Goal: Task Accomplishment & Management: Complete application form

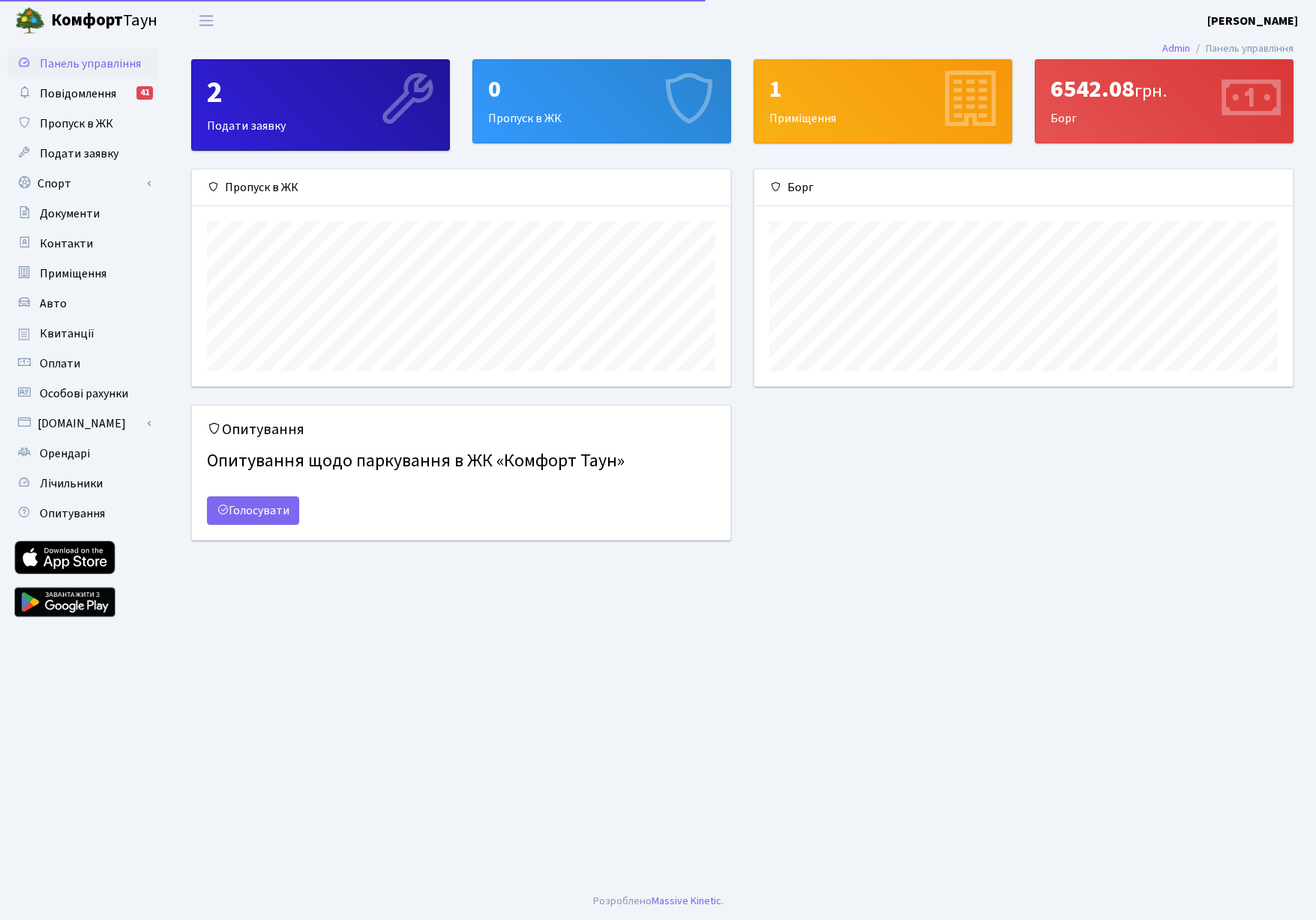
scroll to position [217, 539]
click at [53, 184] on link "Спорт" at bounding box center [82, 183] width 150 height 30
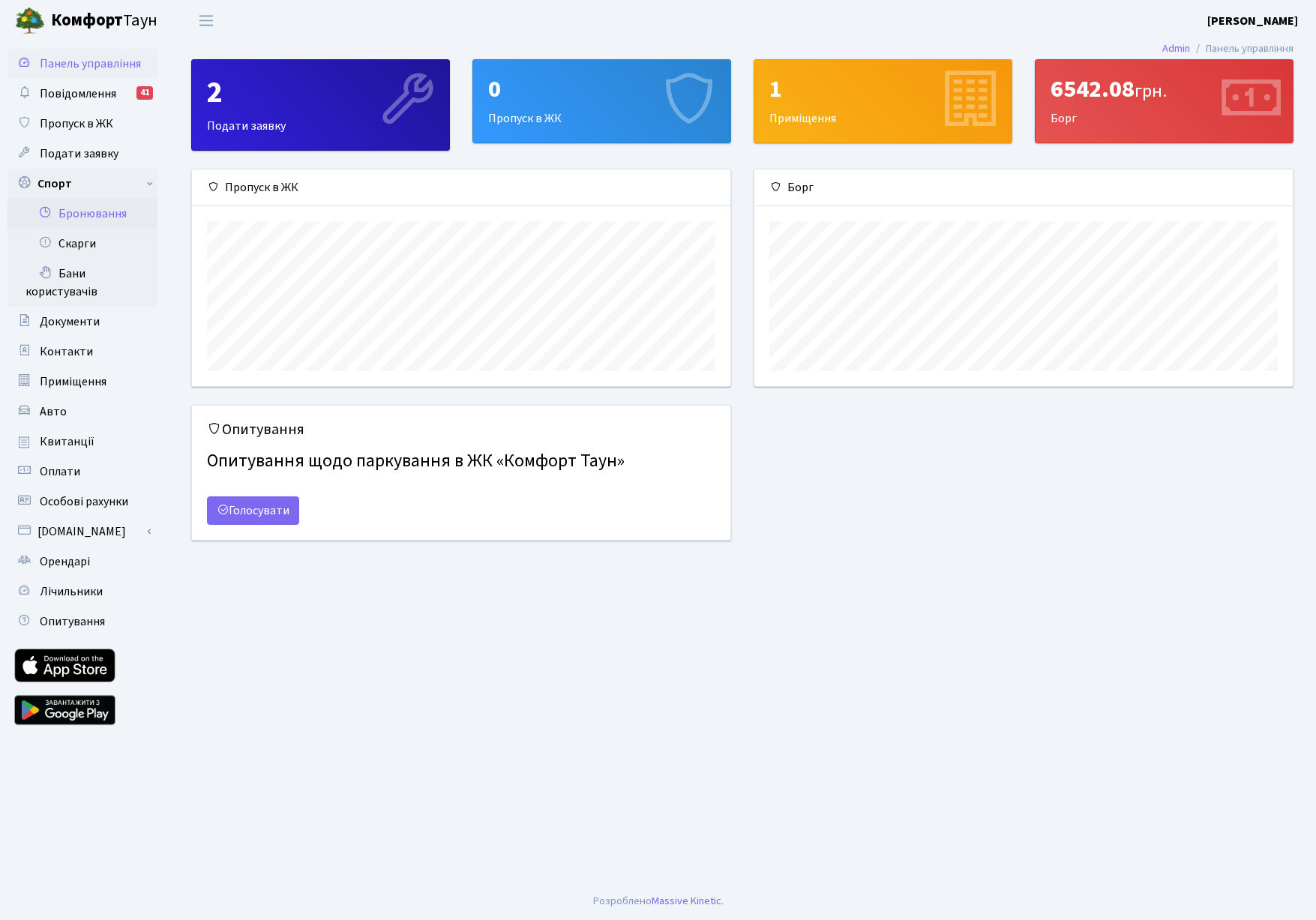
click at [66, 206] on link "Бронювання" at bounding box center [82, 213] width 150 height 30
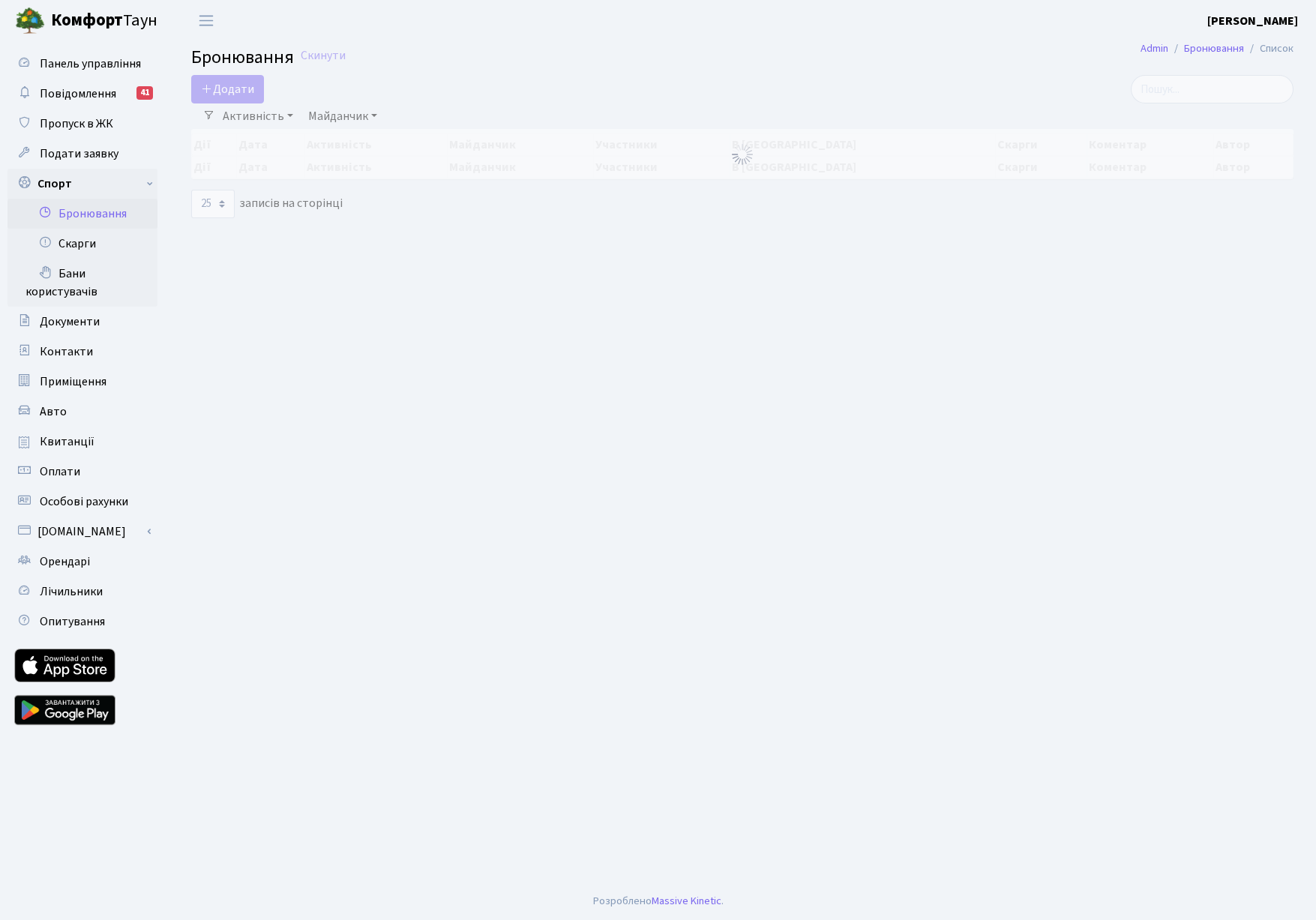
select select "25"
click at [244, 81] on button "Додати" at bounding box center [228, 89] width 73 height 28
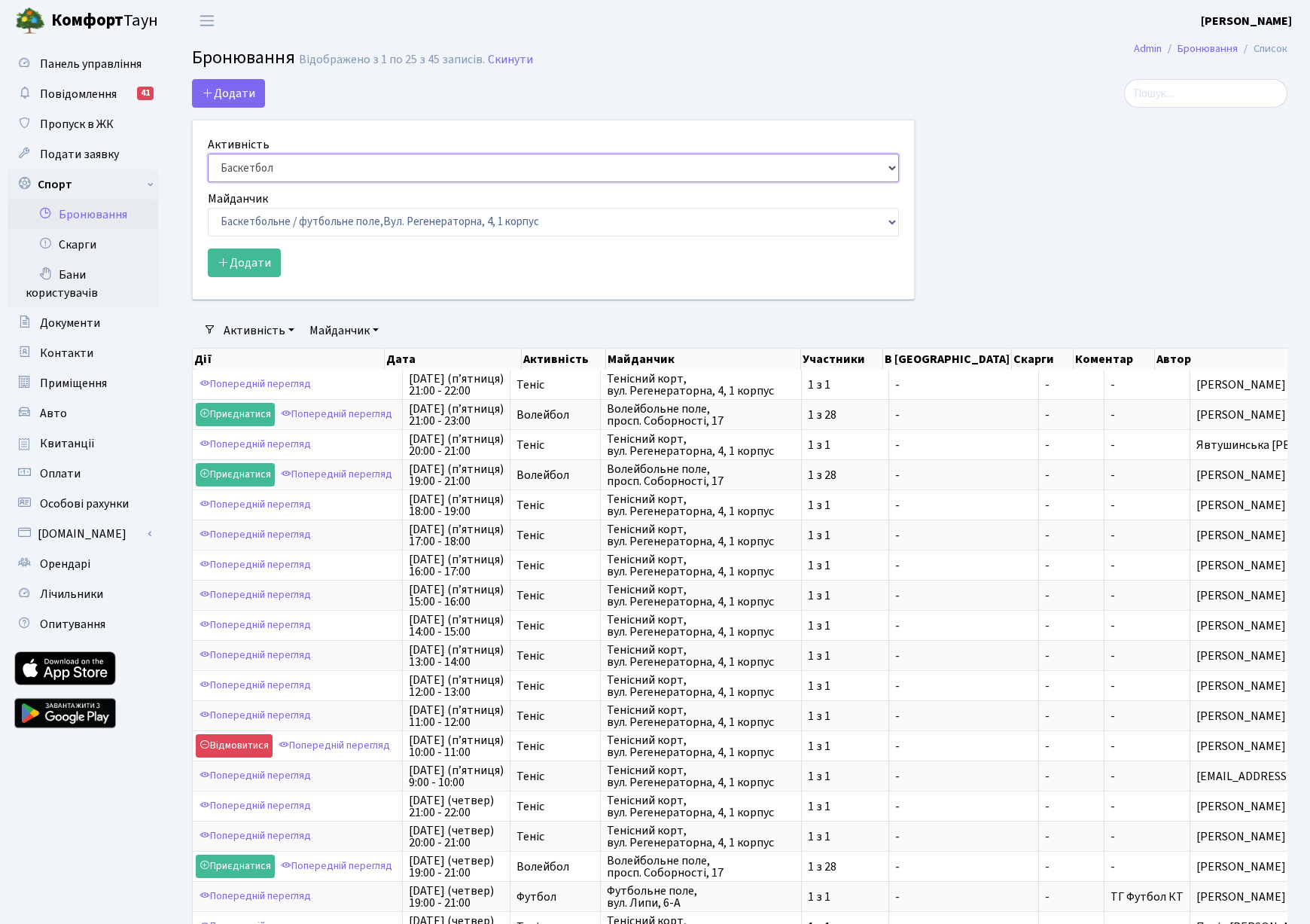
click at [268, 160] on select "Баскетбол Волейбол Йога Катання на роликах Настільний теніс Теніс Футбол Фітнес" at bounding box center [553, 167] width 692 height 28
select select "1"
click at [208, 153] on select "Баскетбол Волейбол Йога Катання на роликах Настільний теніс Теніс Футбол Фітнес" at bounding box center [553, 167] width 692 height 28
click at [295, 213] on select "Баскетбольне / футбольне поле, Вул. Регенераторна, 4, 1 корпус Баскетбольне пол…" at bounding box center [553, 221] width 692 height 28
select select "1"
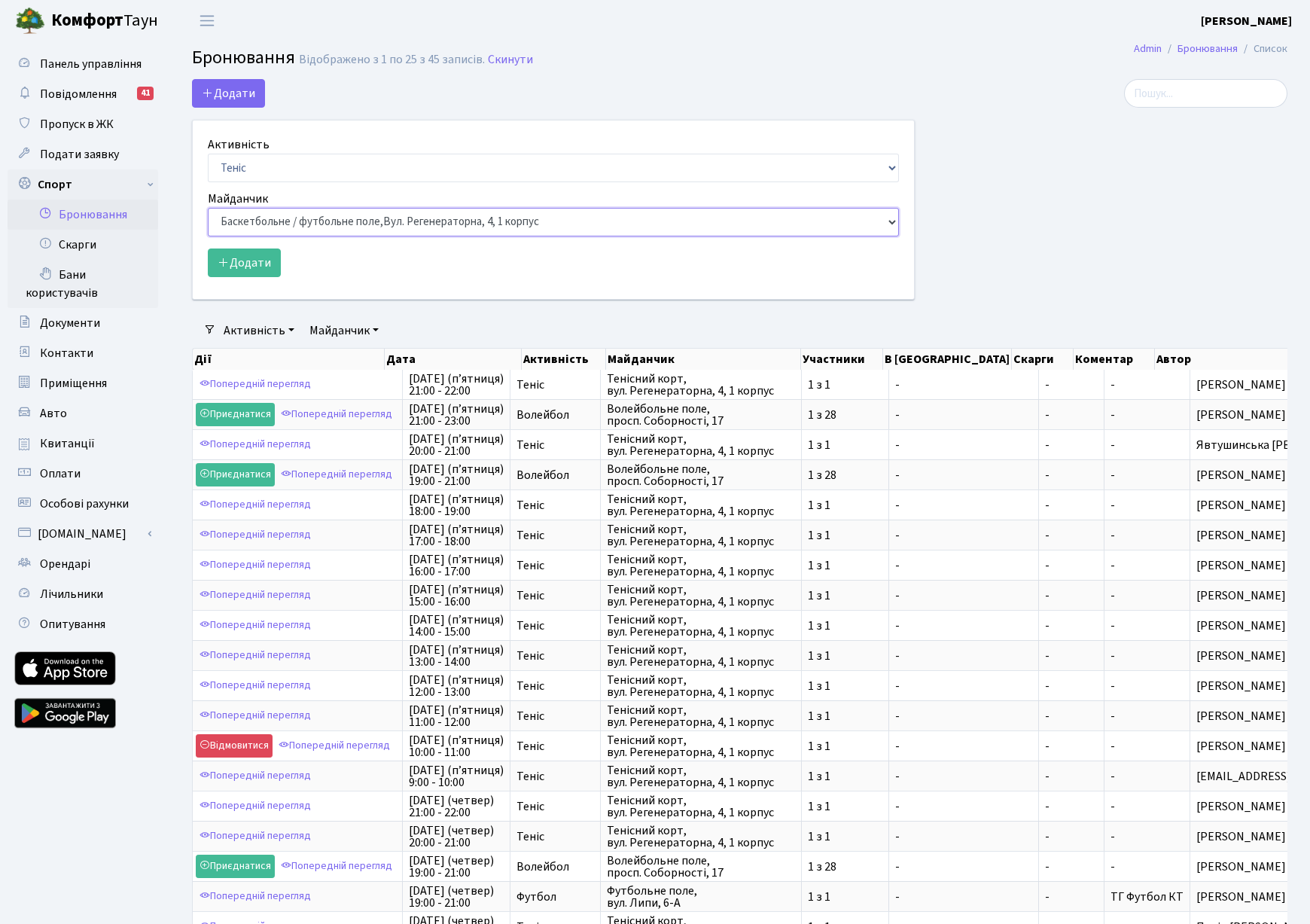
click at [208, 208] on select "Баскетбольне / футбольне поле, Вул. Регенераторна, 4, 1 корпус Баскетбольне пол…" at bounding box center [553, 221] width 692 height 28
click at [253, 265] on button "Додати" at bounding box center [244, 263] width 73 height 28
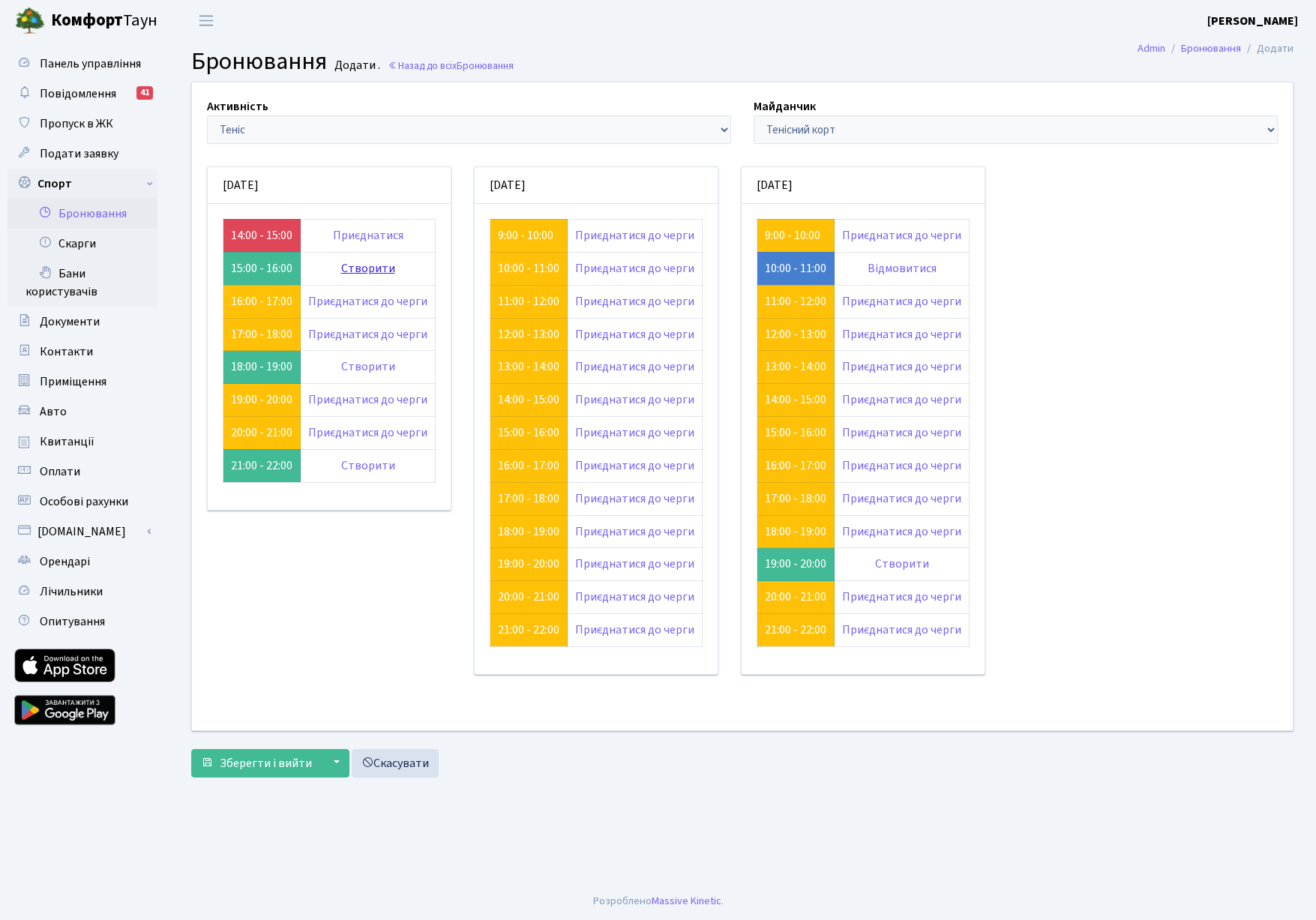
click at [375, 272] on link "Створити" at bounding box center [368, 268] width 54 height 16
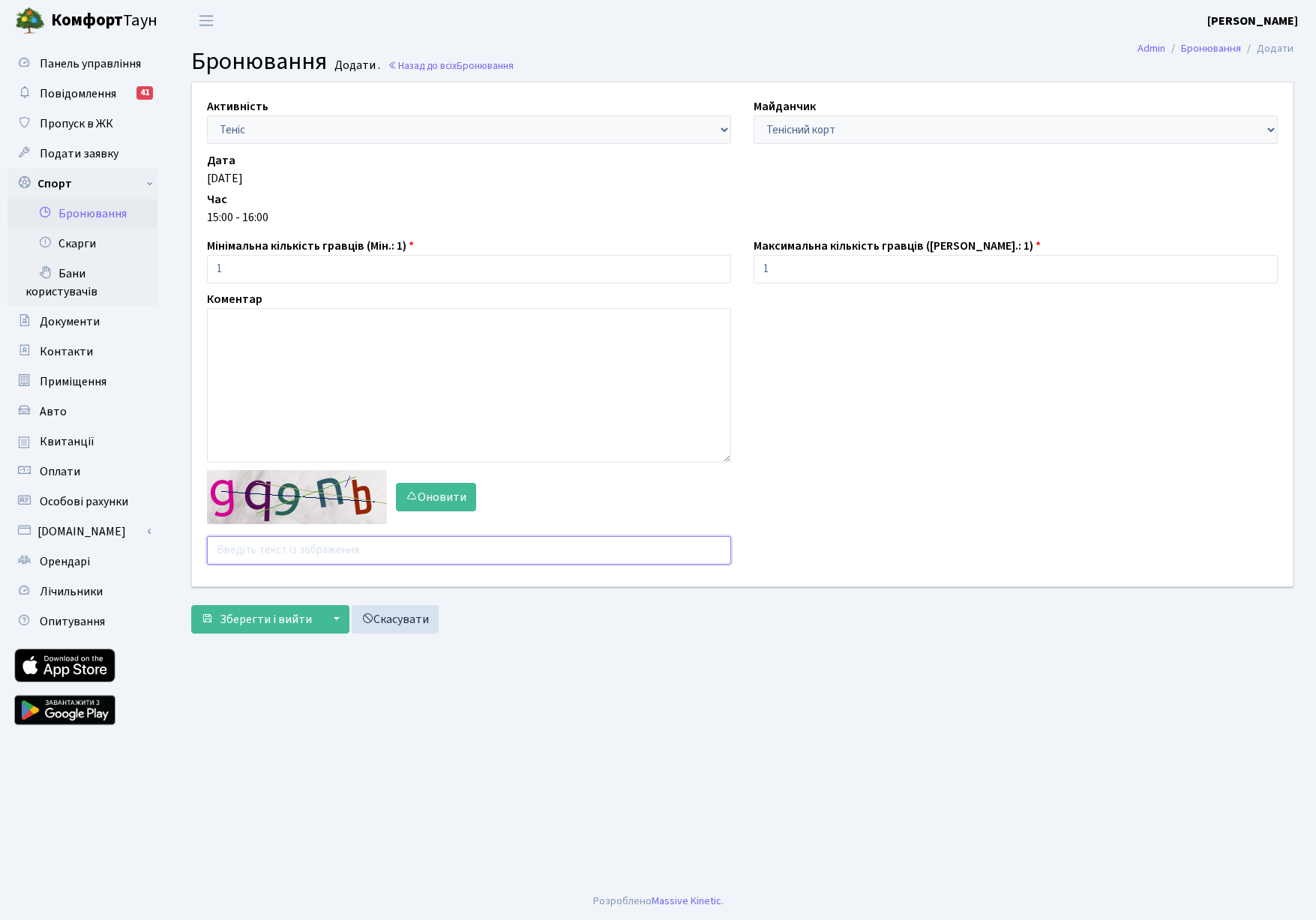
click at [258, 552] on input "text" at bounding box center [468, 550] width 524 height 28
type input "ь"
type input "mcyab"
click at [191, 605] on button "Зберегти і вийти" at bounding box center [256, 619] width 131 height 28
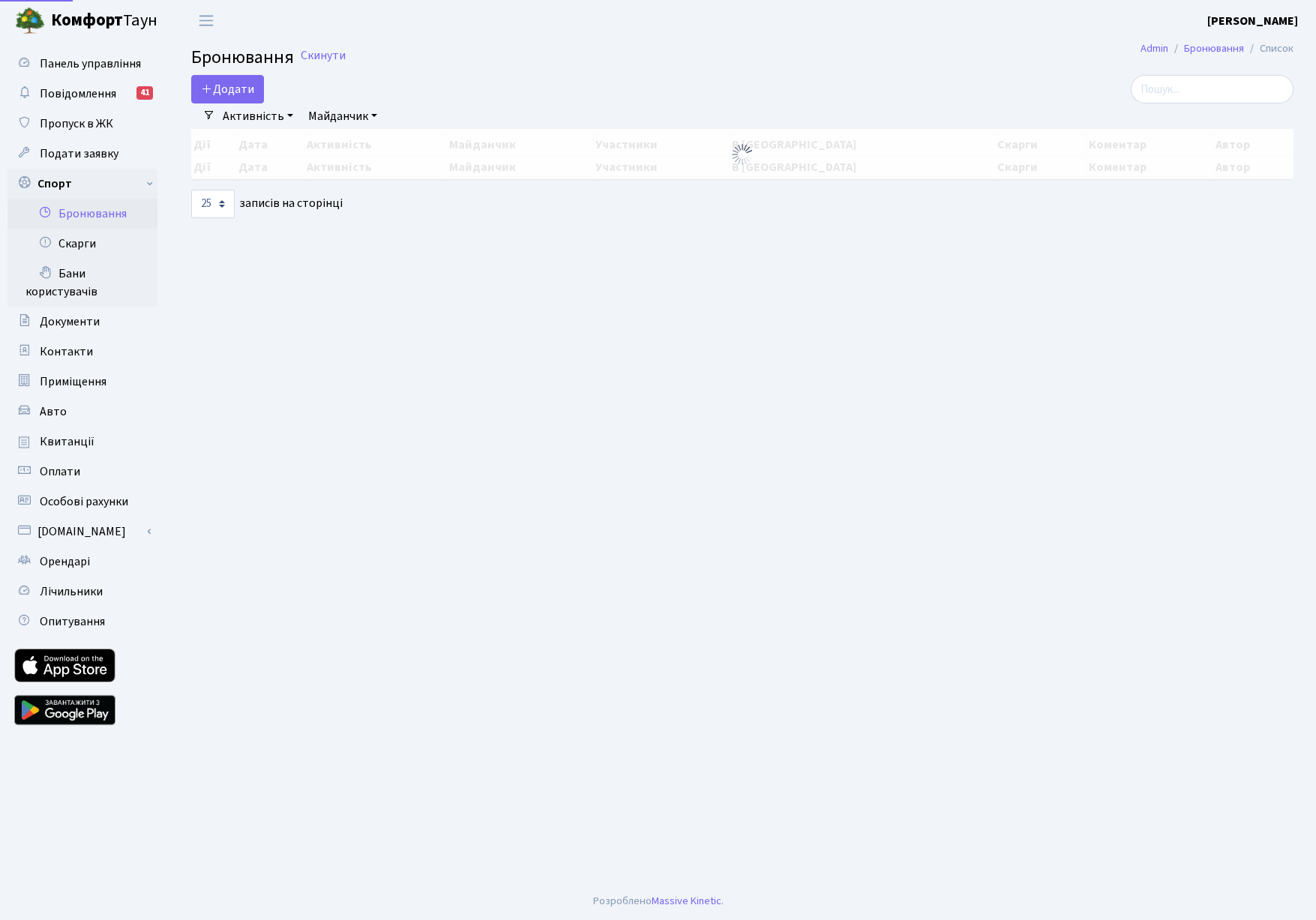
select select "25"
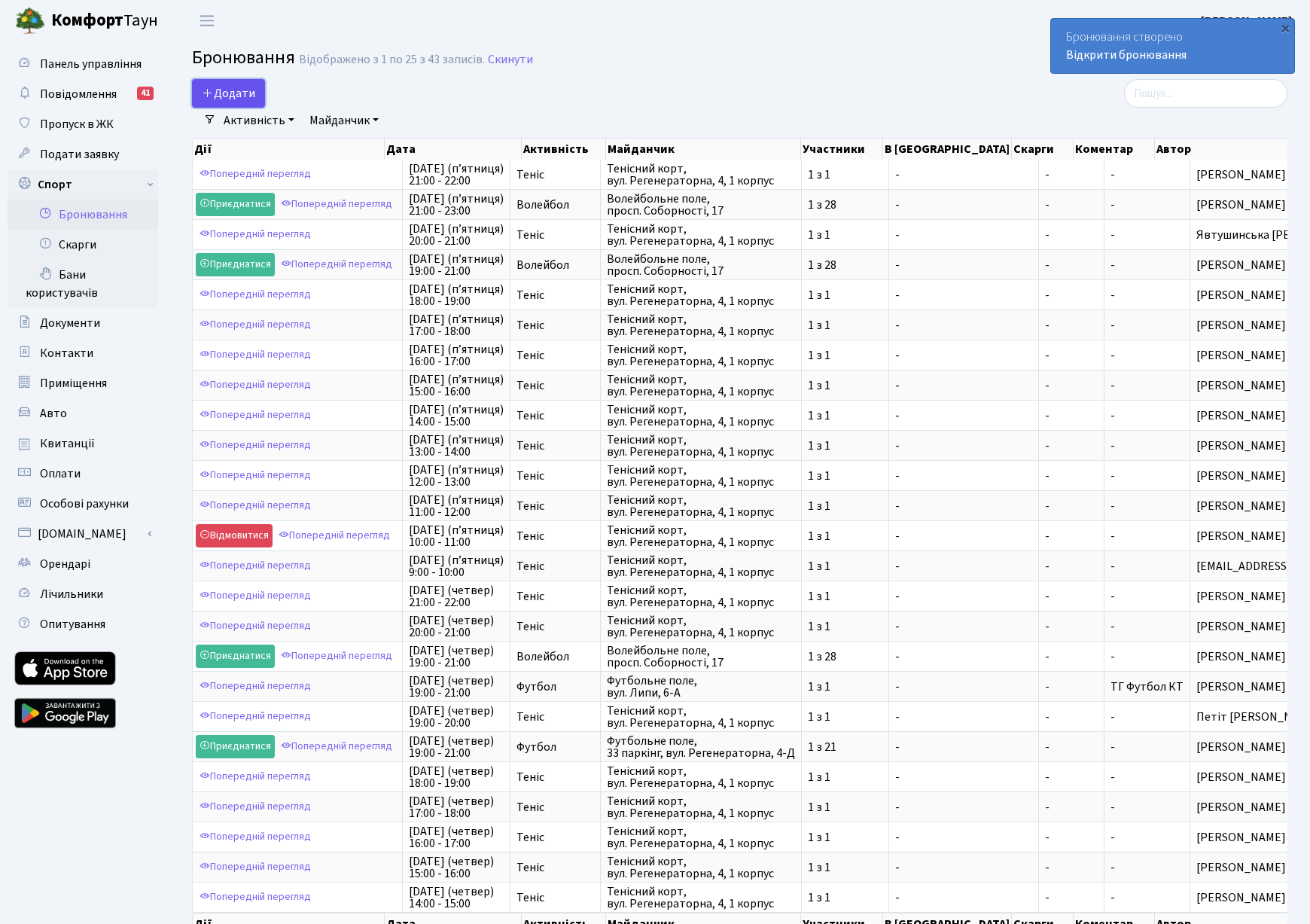
click at [236, 87] on button "Додати" at bounding box center [229, 93] width 73 height 28
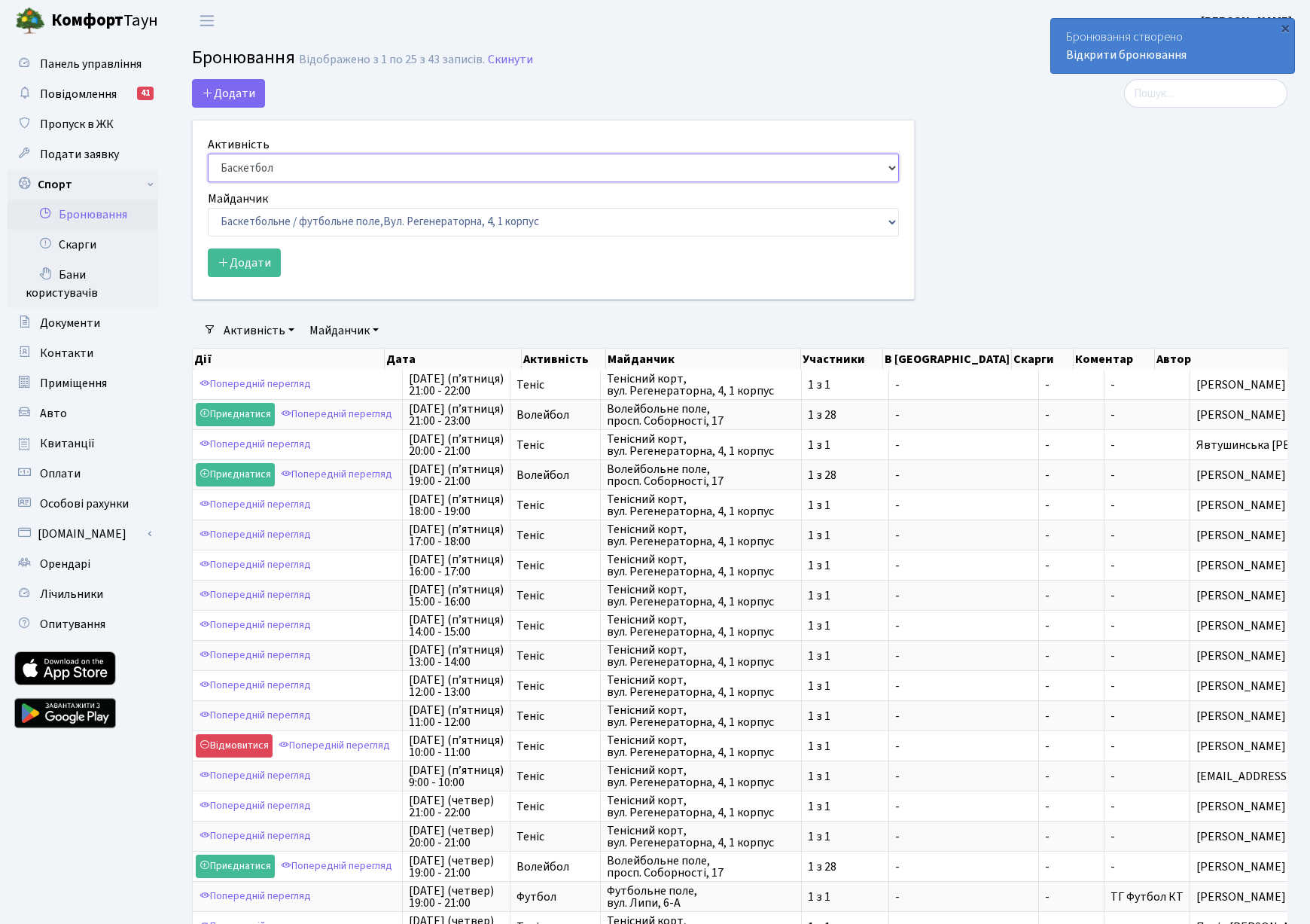
click at [249, 164] on select "Баскетбол Волейбол Йога Катання на роликах Настільний теніс Теніс Футбол Фітнес" at bounding box center [553, 167] width 692 height 28
select select "1"
click at [208, 153] on select "Баскетбол Волейбол Йога Катання на роликах Настільний теніс Теніс Футбол Фітнес" at bounding box center [553, 167] width 692 height 28
click at [254, 222] on select "Баскетбольне / футбольне поле, Вул. Регенераторна, 4, 1 корпус Баскетбольне пол…" at bounding box center [553, 221] width 692 height 28
select select "1"
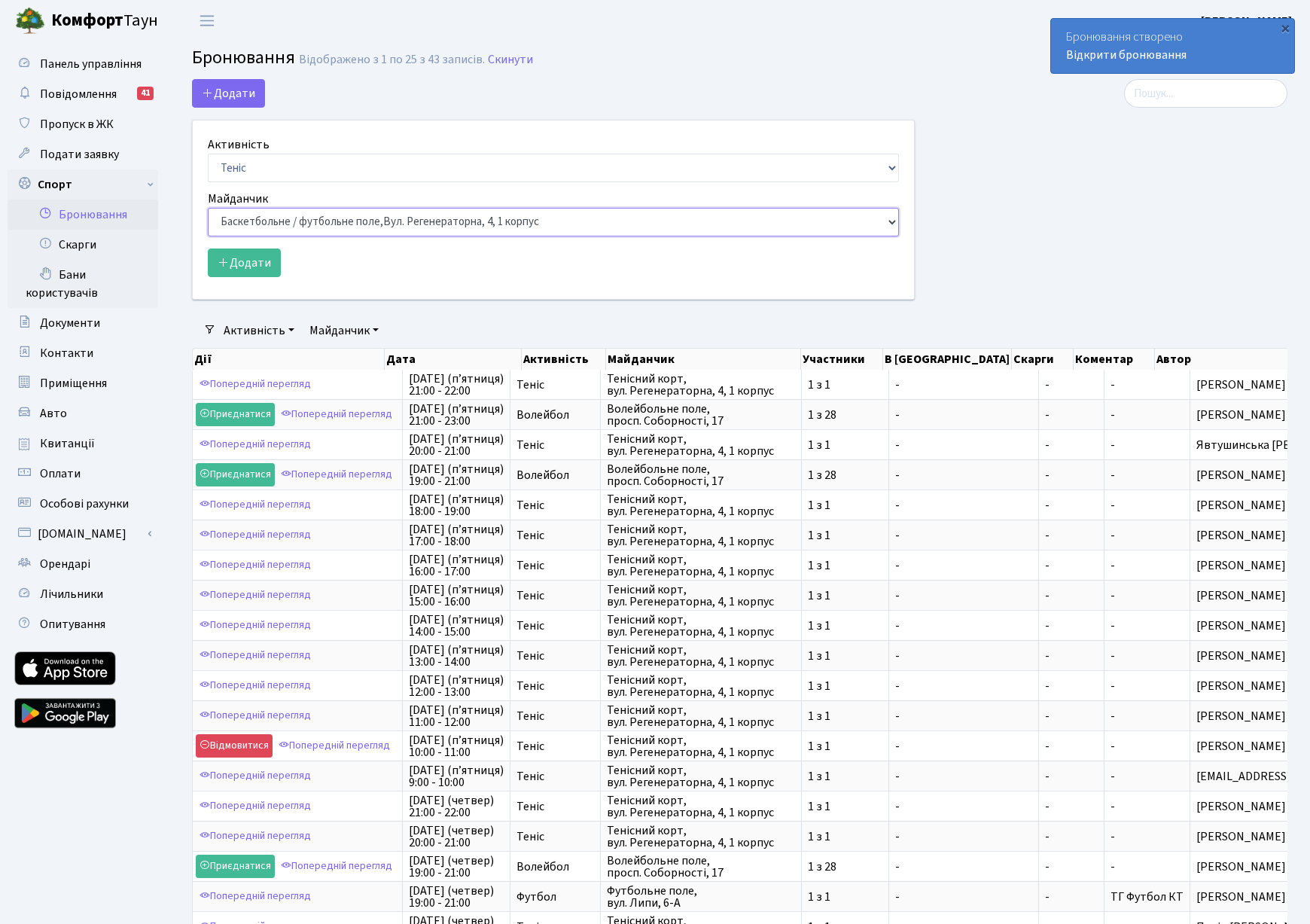
click at [208, 208] on select "Баскетбольне / футбольне поле, Вул. Регенераторна, 4, 1 корпус Баскетбольне пол…" at bounding box center [553, 221] width 692 height 28
click at [234, 263] on button "Додати" at bounding box center [244, 263] width 73 height 28
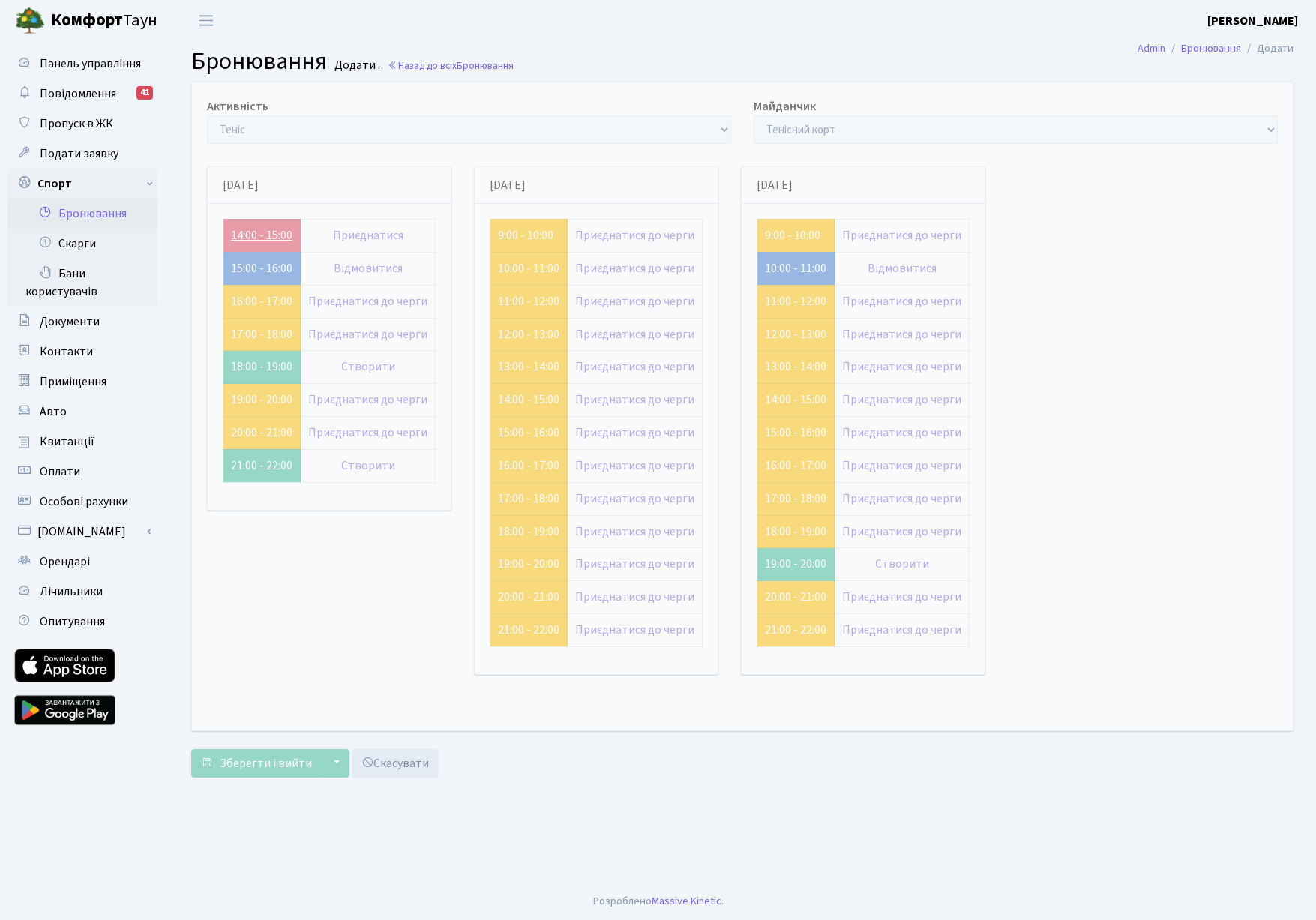
click at [251, 234] on link "14:00 - 15:00" at bounding box center [261, 235] width 61 height 16
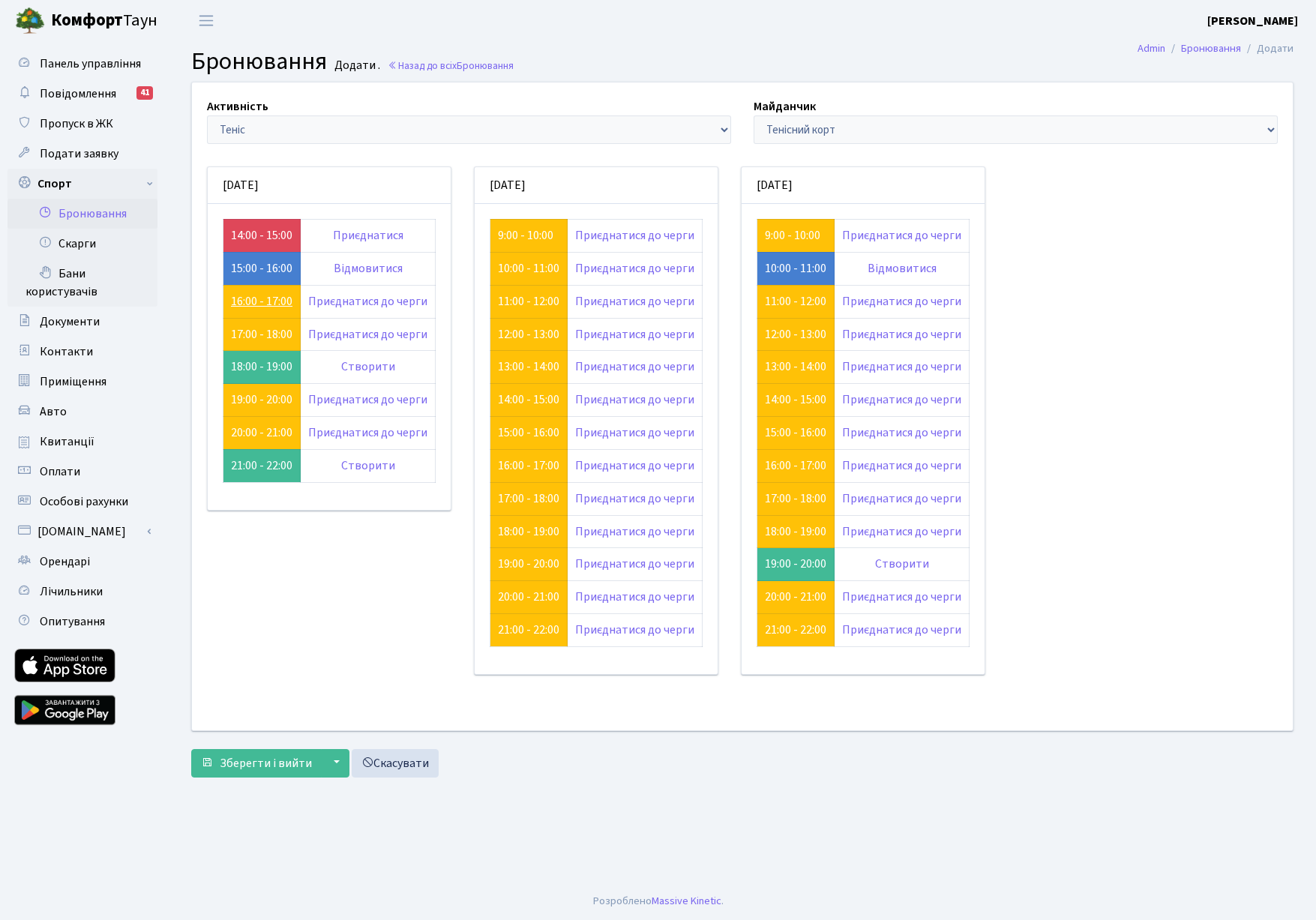
click at [260, 304] on link "16:00 - 17:00" at bounding box center [261, 302] width 61 height 16
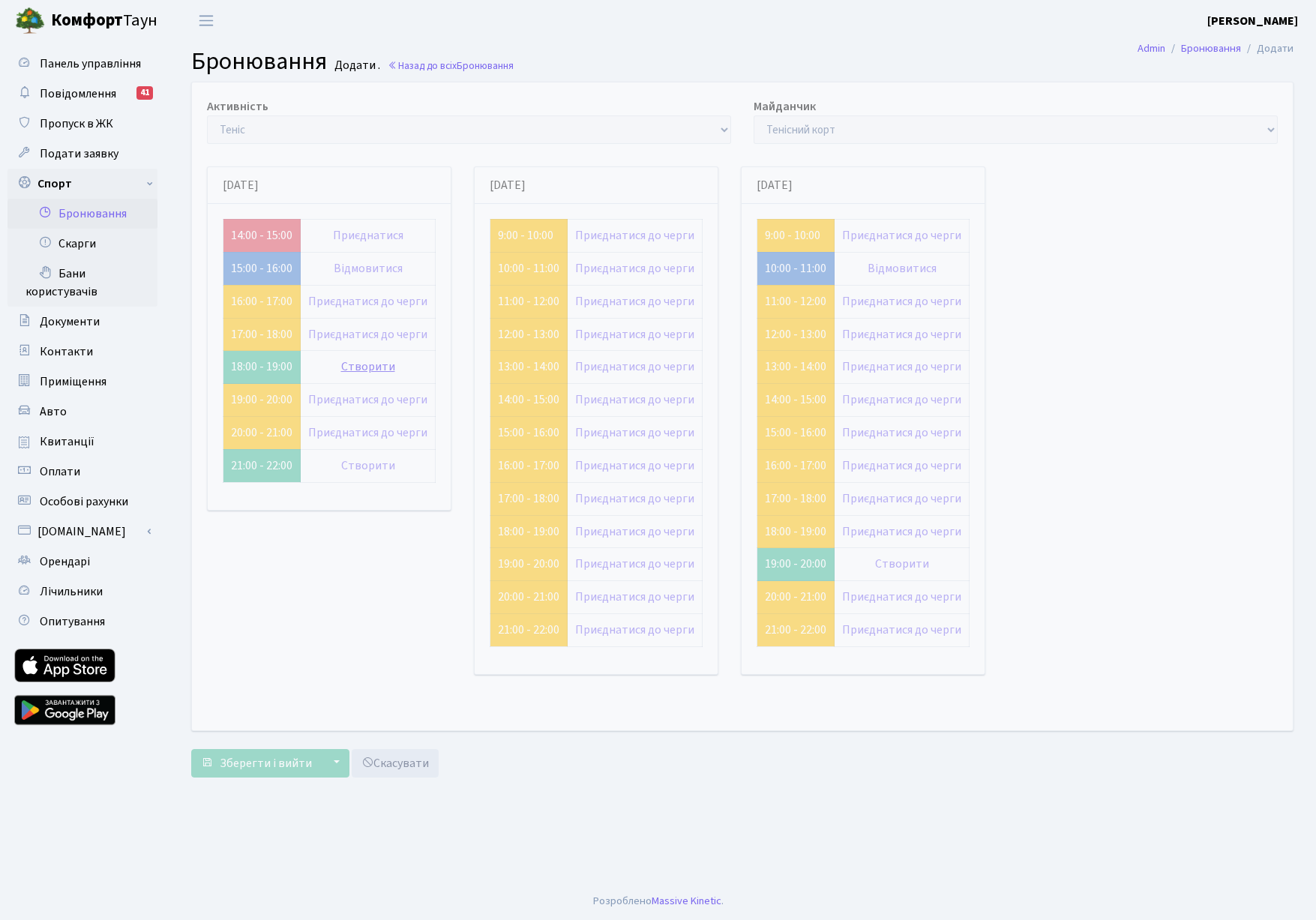
click at [362, 369] on link "Створити" at bounding box center [368, 367] width 54 height 16
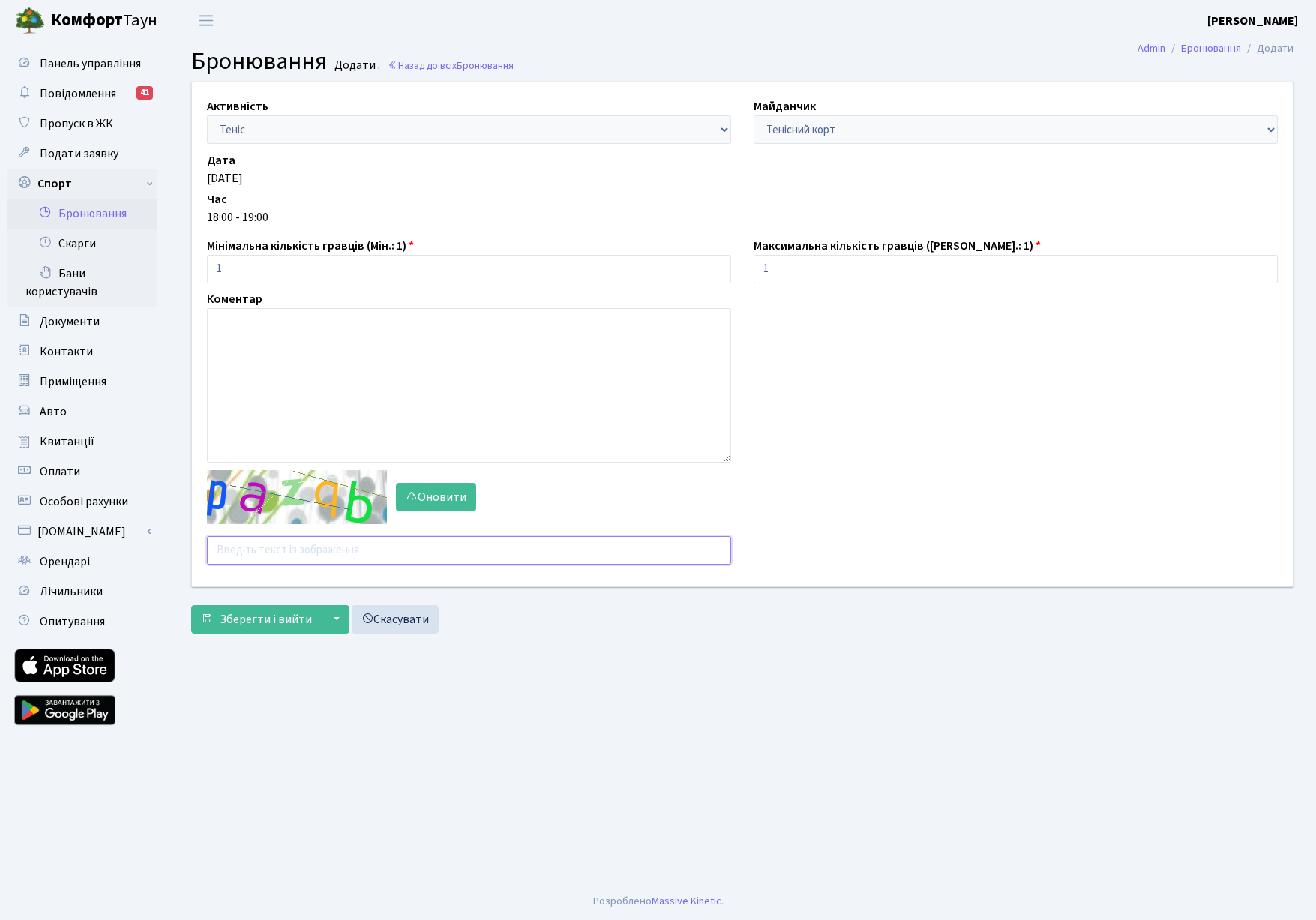
click at [251, 553] on input "text" at bounding box center [468, 550] width 524 height 28
click at [101, 210] on link "Бронювання" at bounding box center [82, 213] width 150 height 30
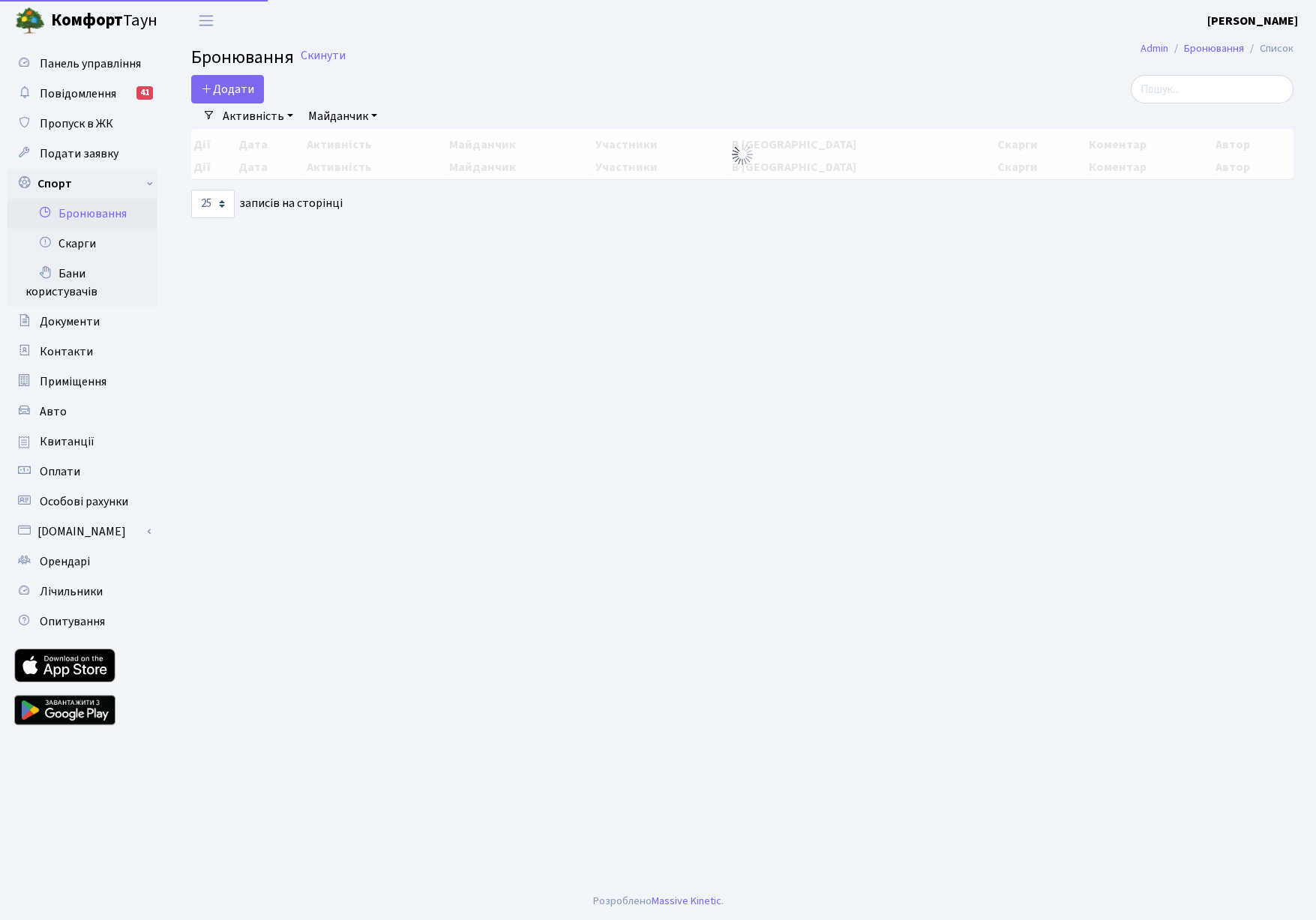
select select "25"
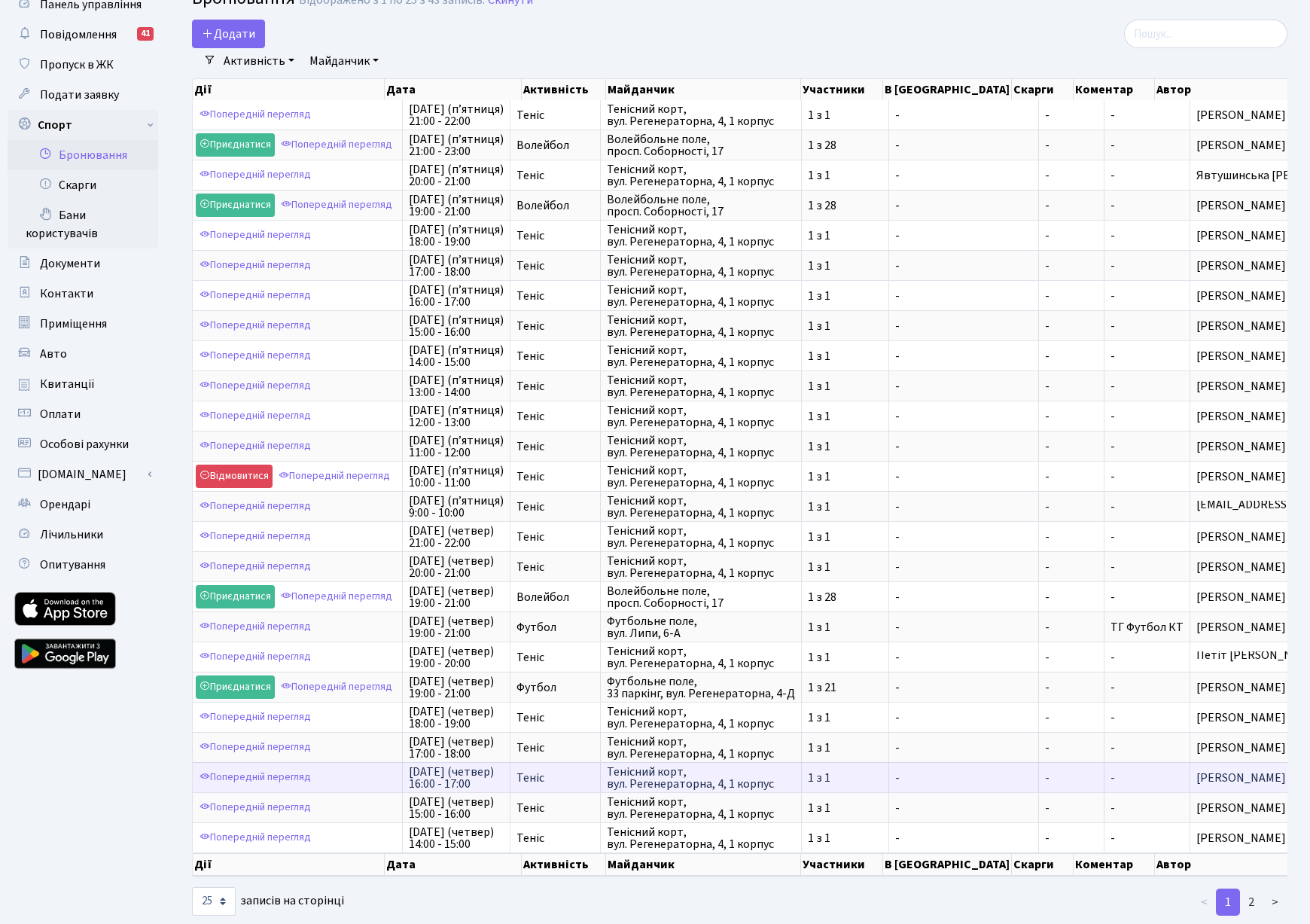
scroll to position [102, 0]
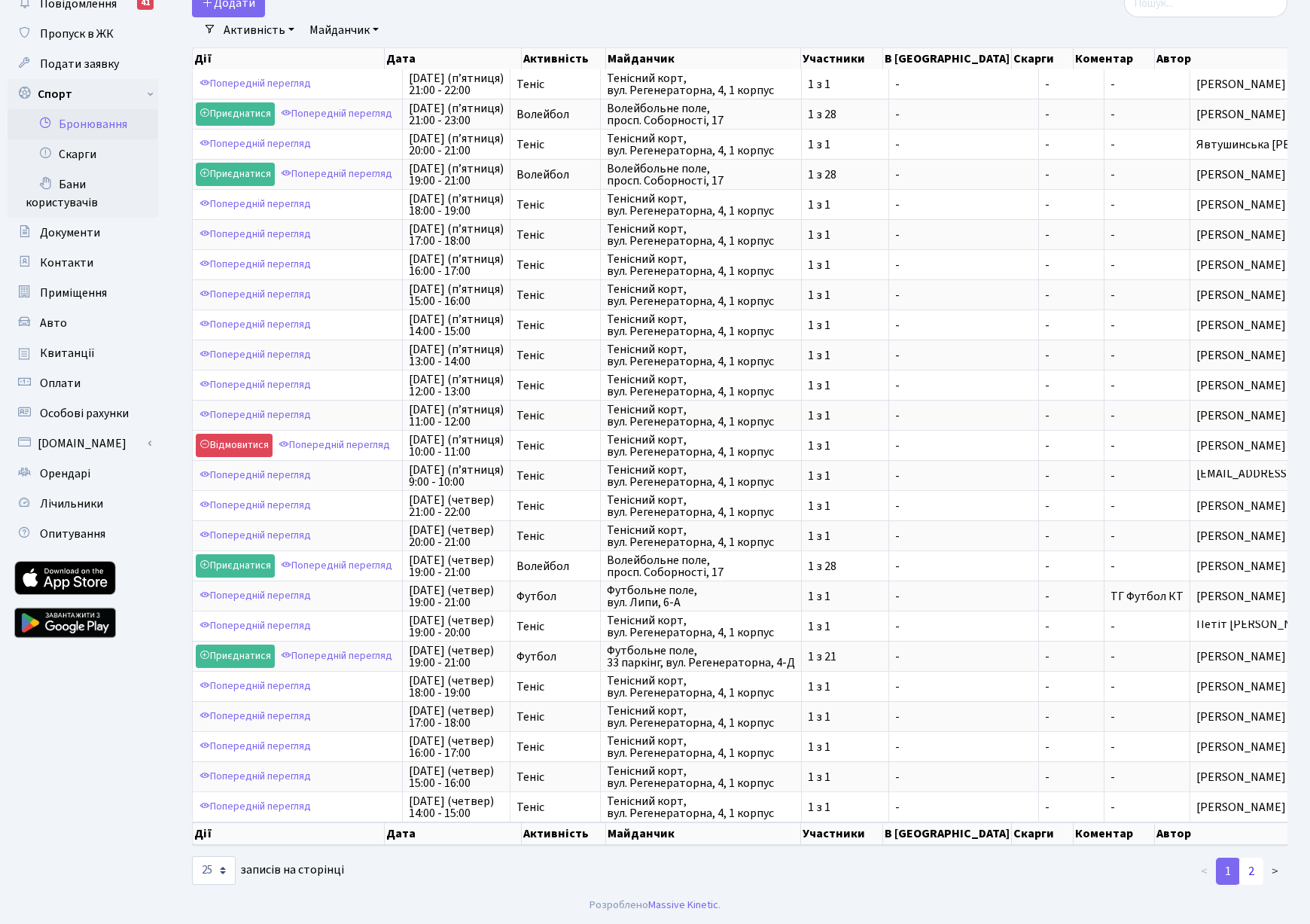
click at [1251, 867] on link "2" at bounding box center [1251, 872] width 24 height 28
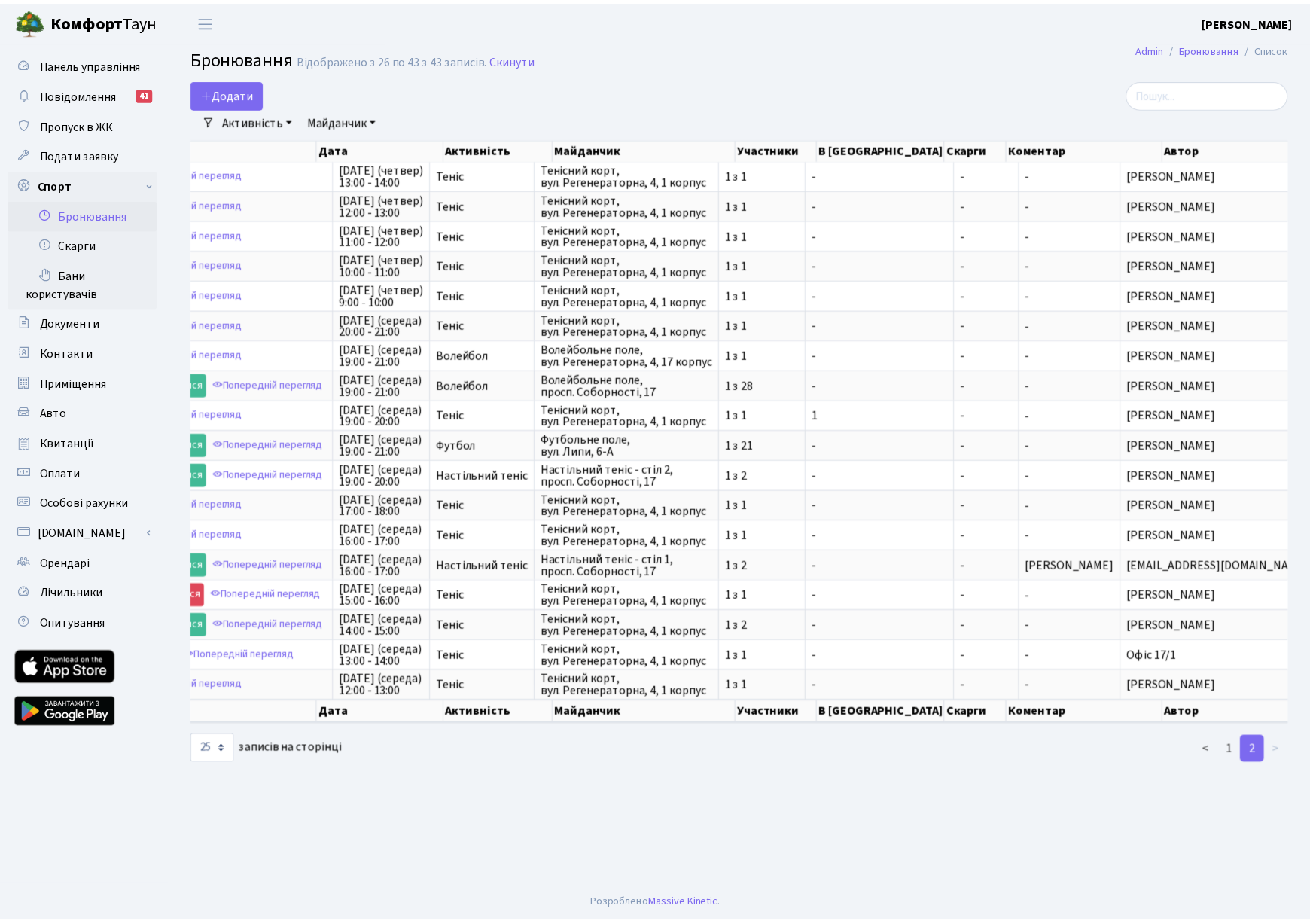
scroll to position [0, 69]
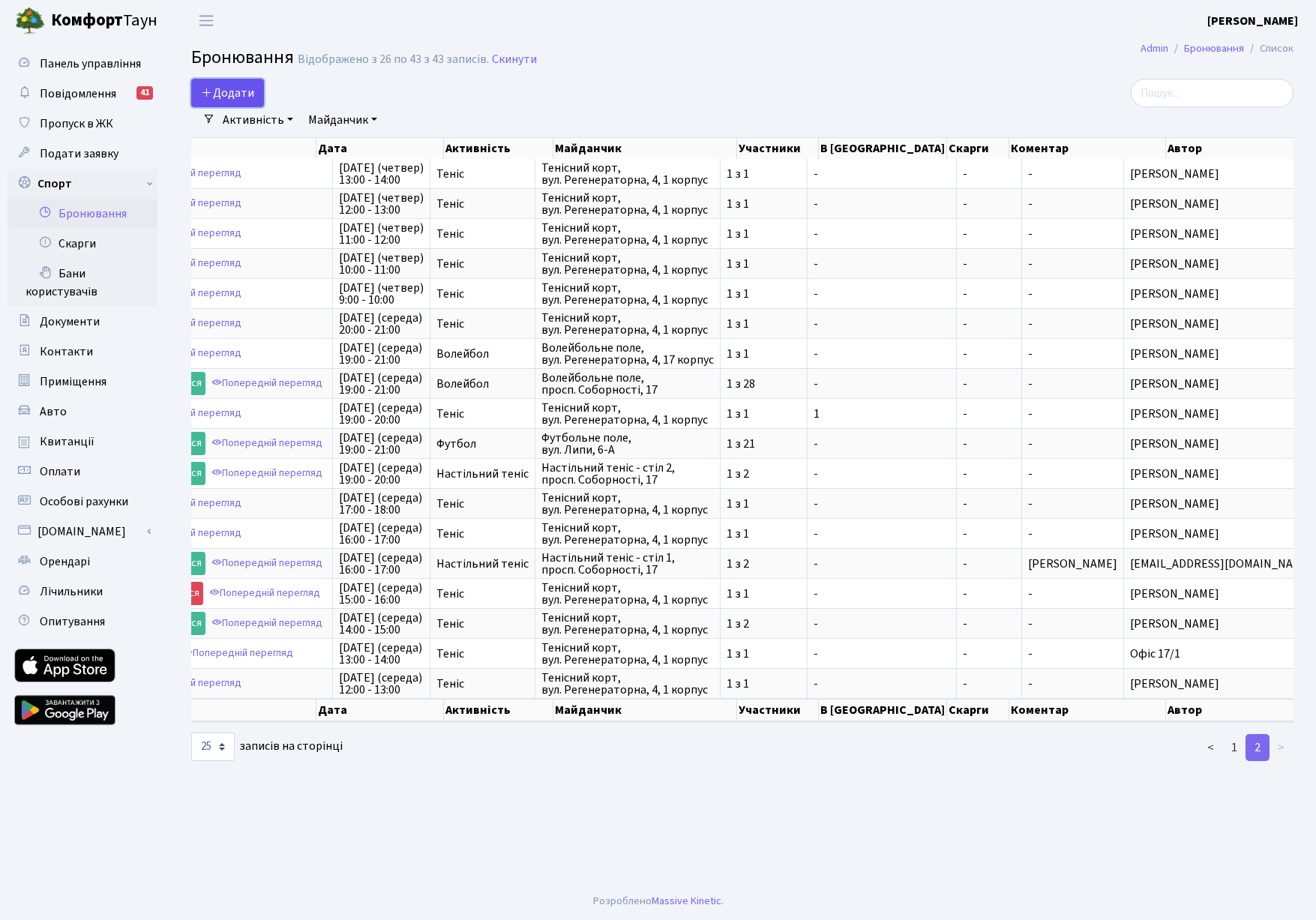
click at [235, 93] on button "Додати" at bounding box center [228, 92] width 73 height 28
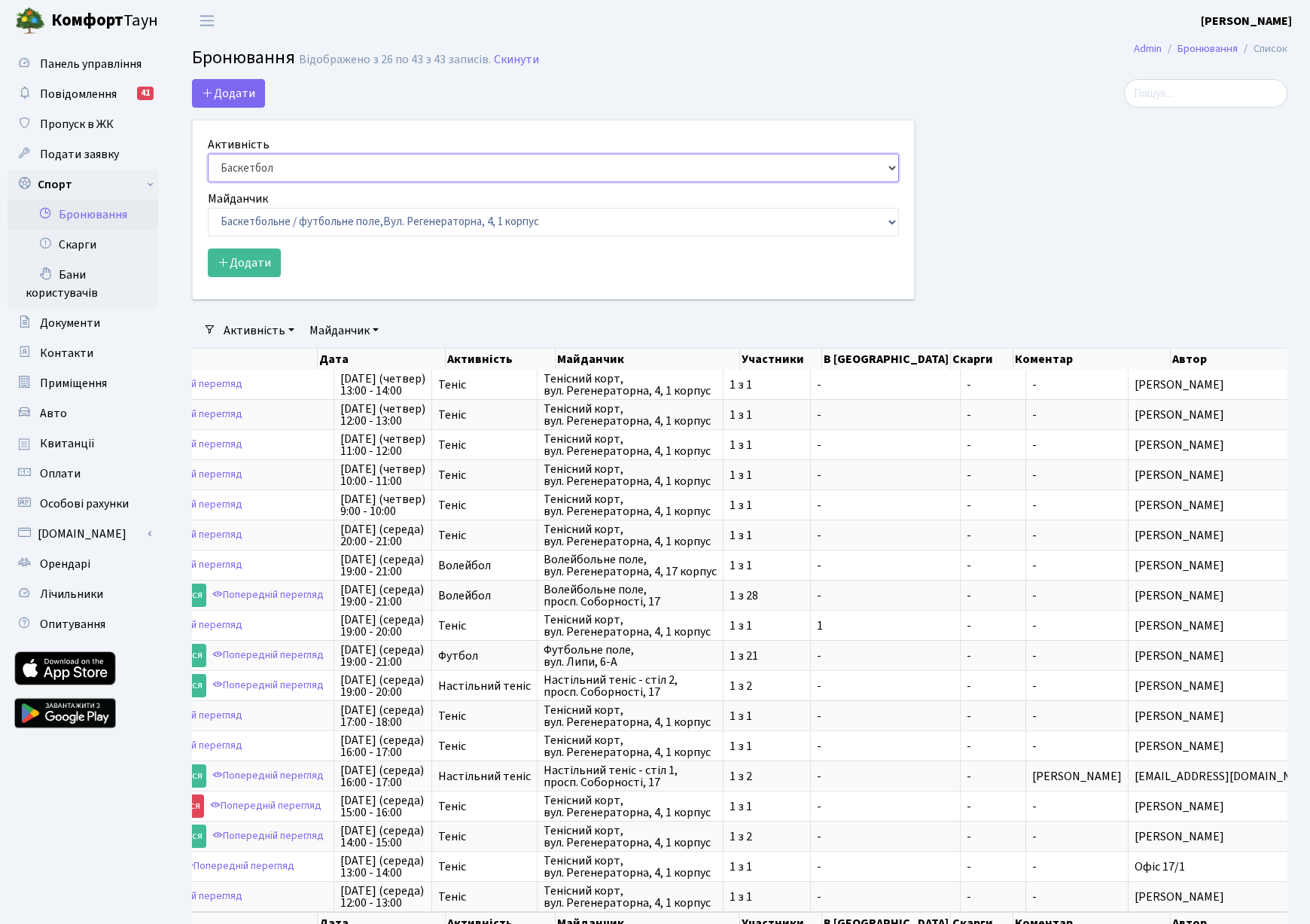
click at [273, 155] on select "Баскетбол Волейбол Йога Катання на роликах Настільний теніс Теніс Футбол Фітнес" at bounding box center [553, 167] width 692 height 28
select select "1"
click at [208, 153] on select "Баскетбол Волейбол Йога Катання на роликах Настільний теніс Теніс Футбол Фітнес" at bounding box center [553, 167] width 692 height 28
click at [265, 225] on select "Баскетбольне / футбольне поле, Вул. Регенераторна, 4, 1 корпус Баскетбольне пол…" at bounding box center [553, 221] width 692 height 28
select select "1"
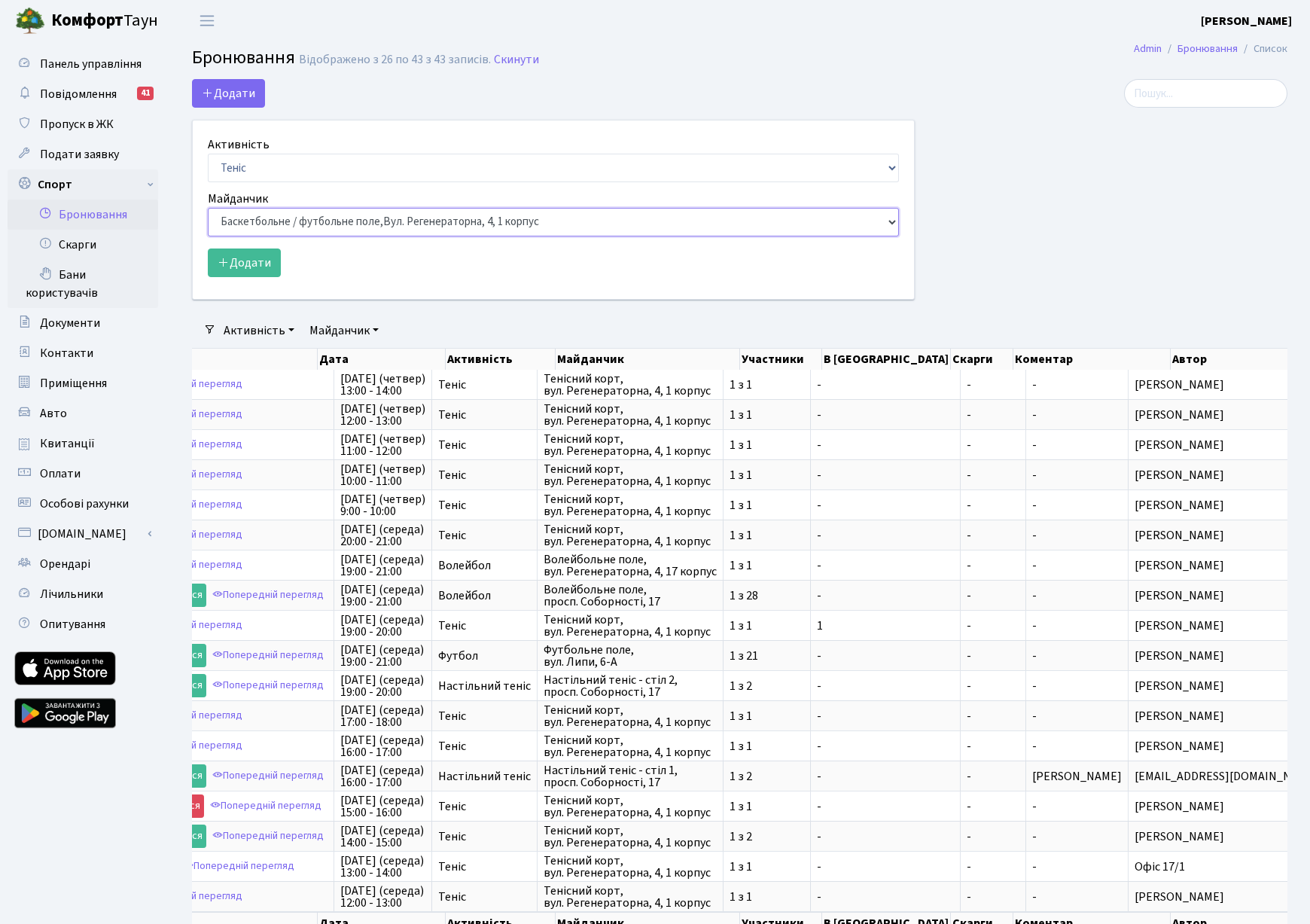
click at [208, 208] on select "Баскетбольне / футбольне поле, Вул. Регенераторна, 4, 1 корпус Баскетбольне пол…" at bounding box center [553, 221] width 692 height 28
click at [261, 269] on button "Додати" at bounding box center [244, 263] width 73 height 28
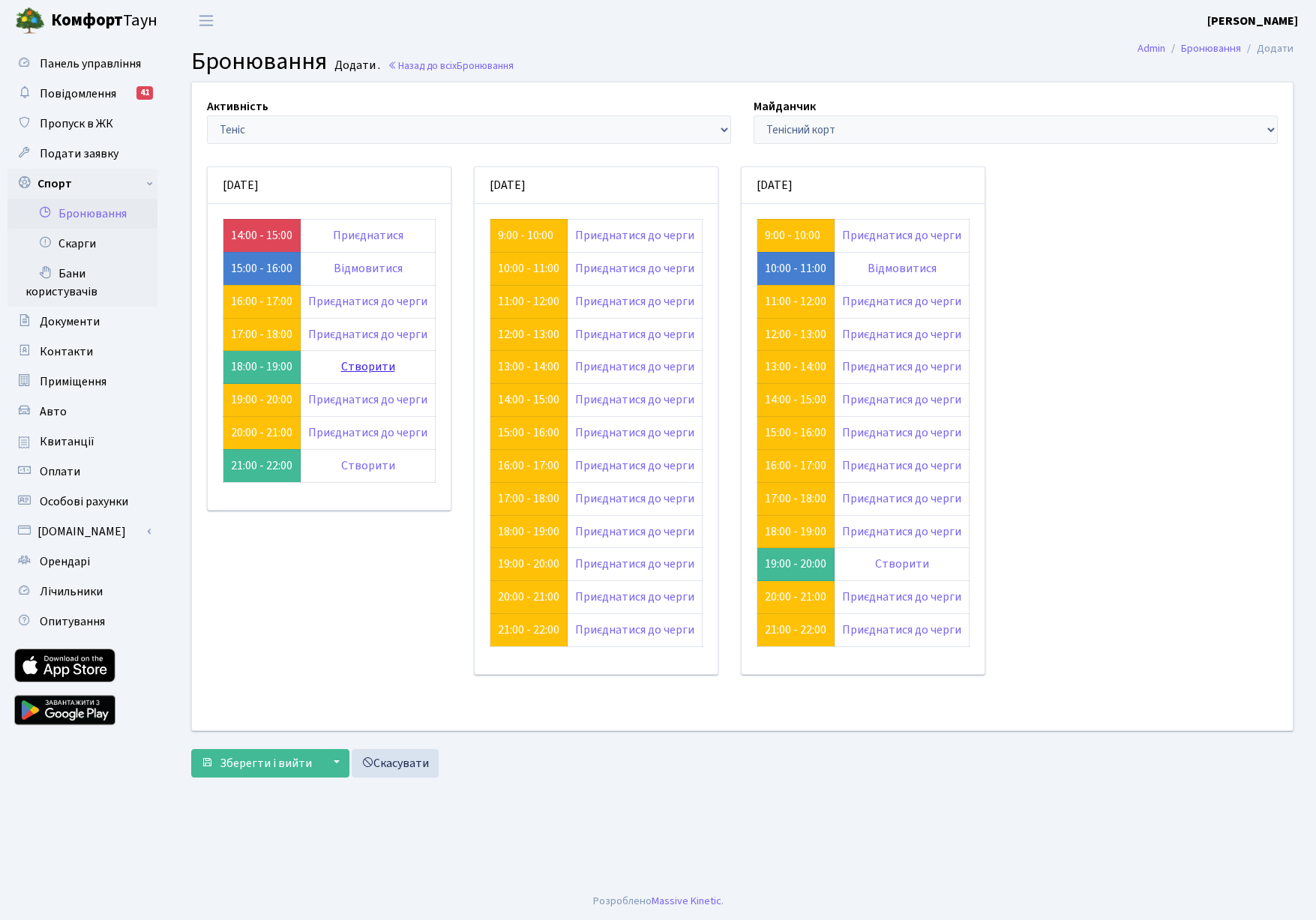
click at [351, 364] on link "Створити" at bounding box center [368, 367] width 54 height 16
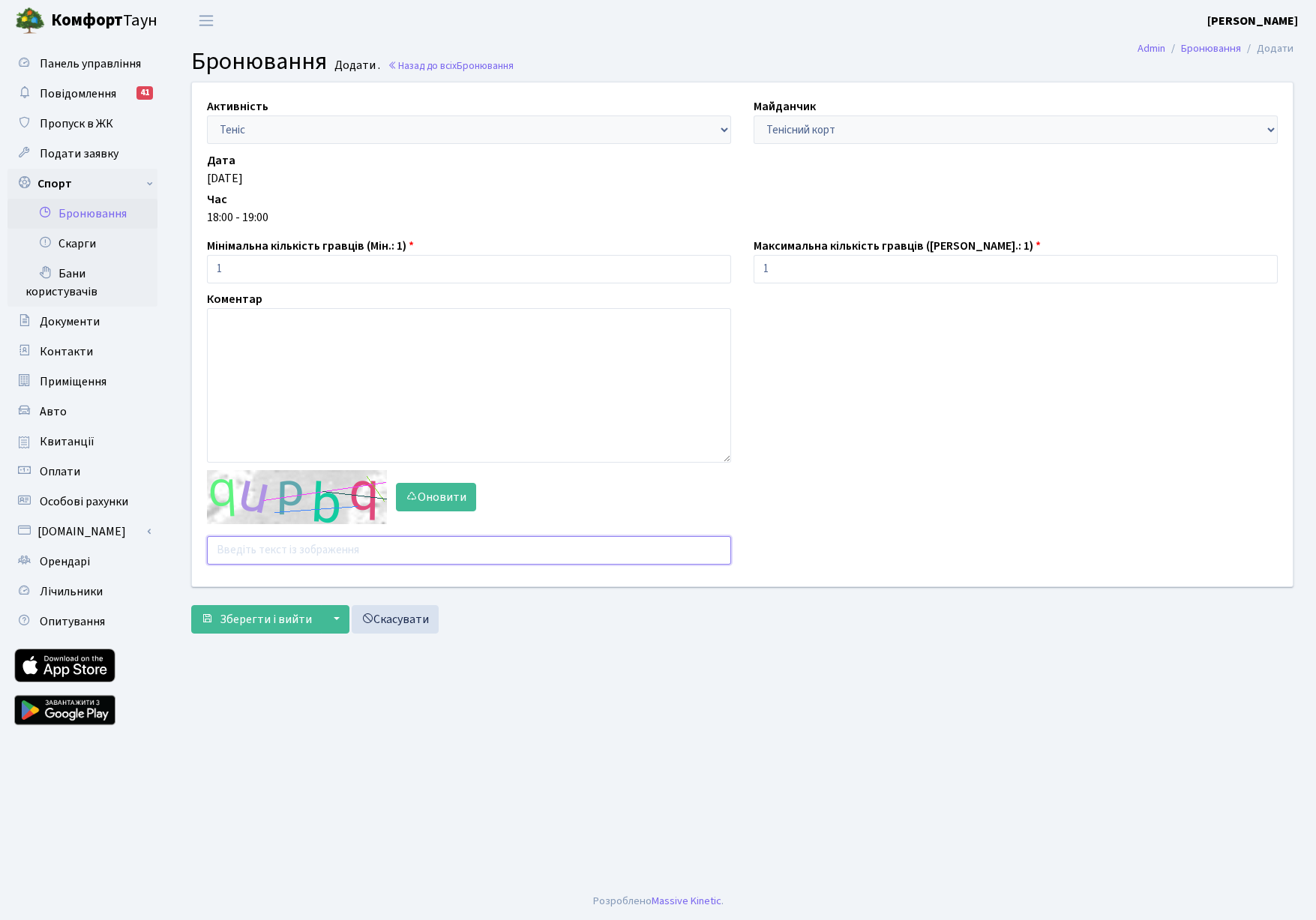
click at [260, 550] on input "text" at bounding box center [468, 550] width 524 height 28
click at [227, 551] on input "9vahe" at bounding box center [468, 550] width 524 height 28
type input "9yahe"
click at [191, 605] on button "Зберегти і вийти" at bounding box center [256, 619] width 131 height 28
click at [248, 552] on input "text" at bounding box center [468, 550] width 524 height 28
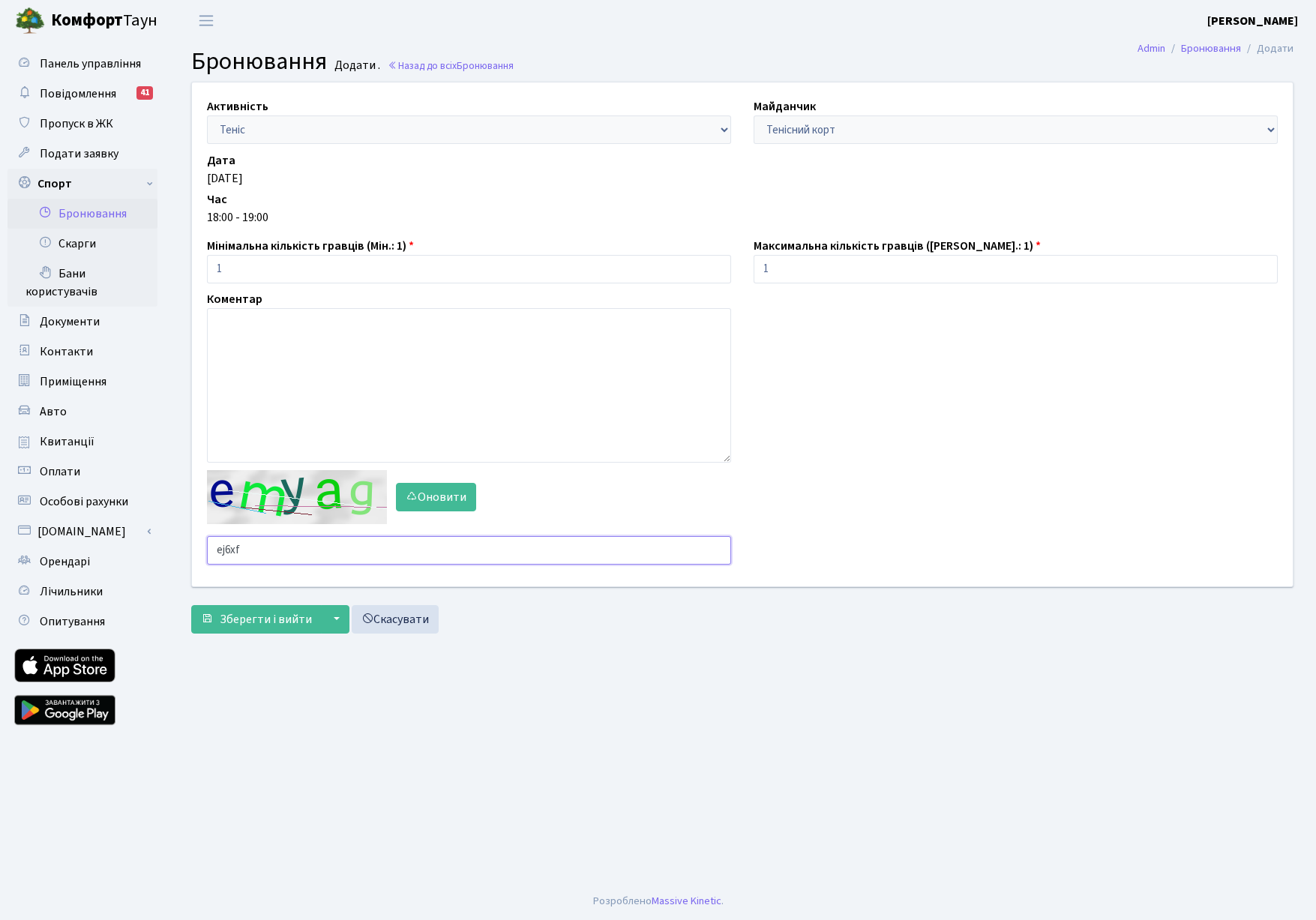
type input "ej6xf"
click at [191, 605] on button "Зберегти і вийти" at bounding box center [256, 619] width 131 height 28
click at [418, 67] on link "Назад до всіх Бронювання" at bounding box center [451, 66] width 126 height 15
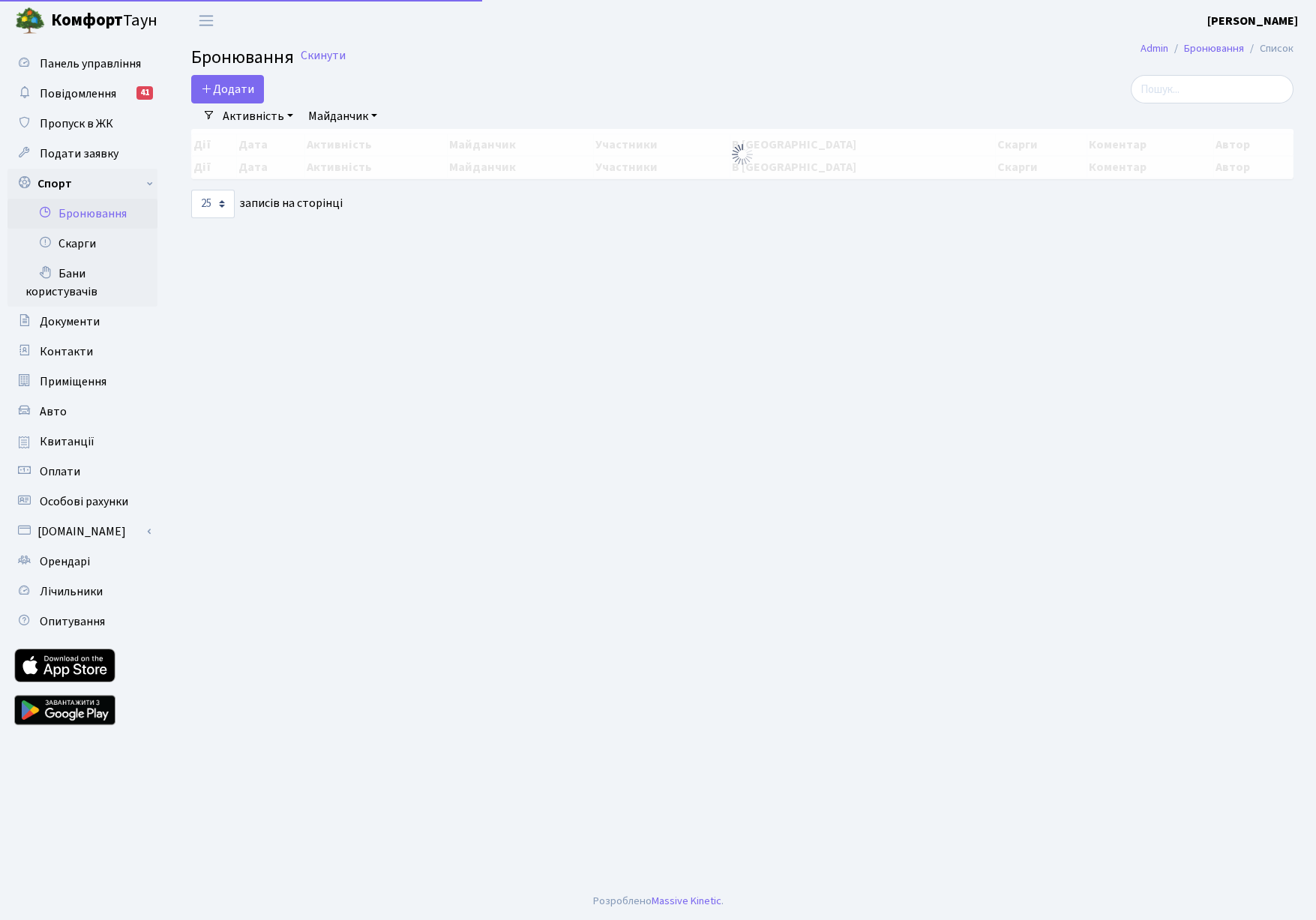
select select "25"
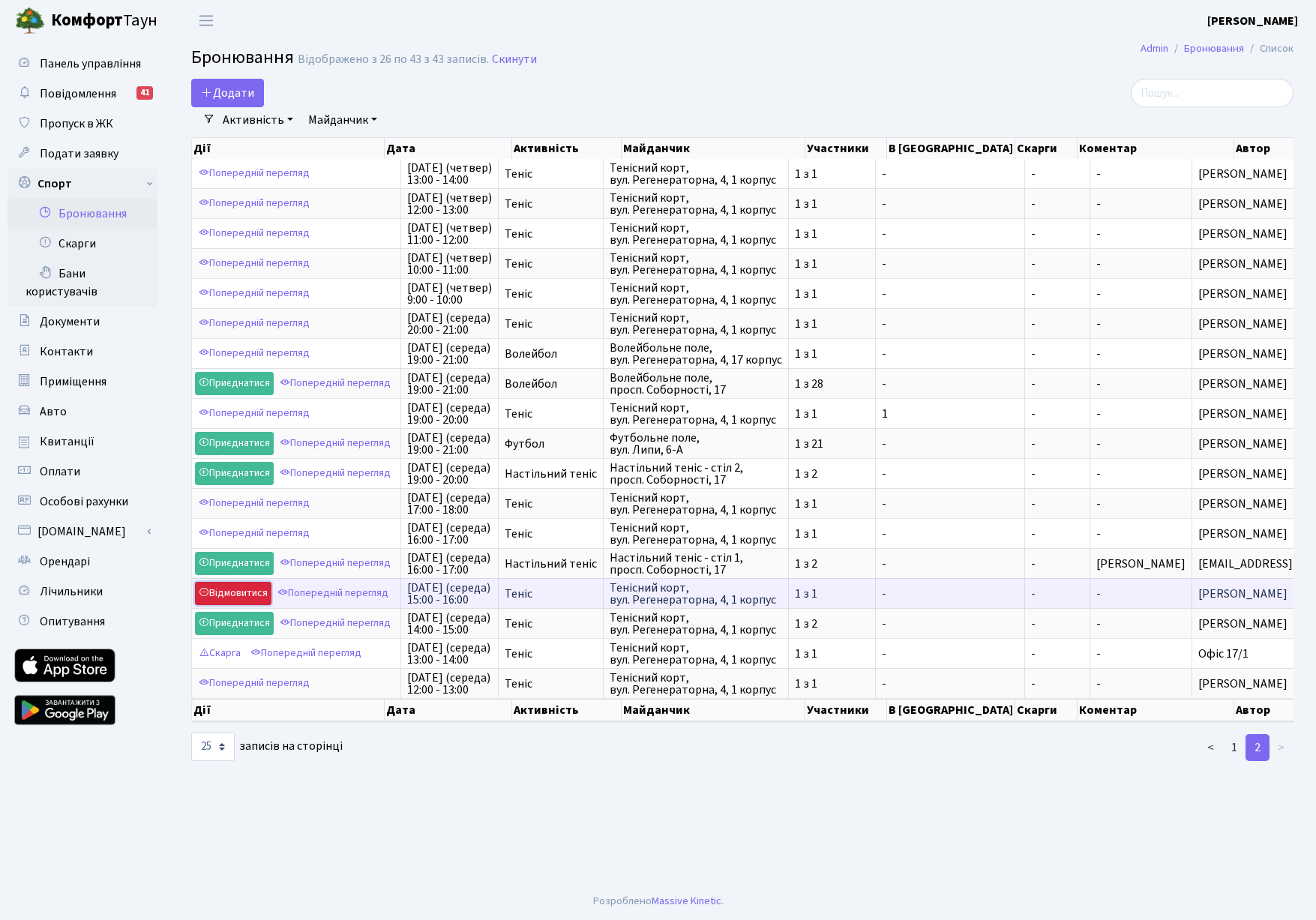
click at [251, 597] on link "Відмовитися" at bounding box center [233, 593] width 77 height 23
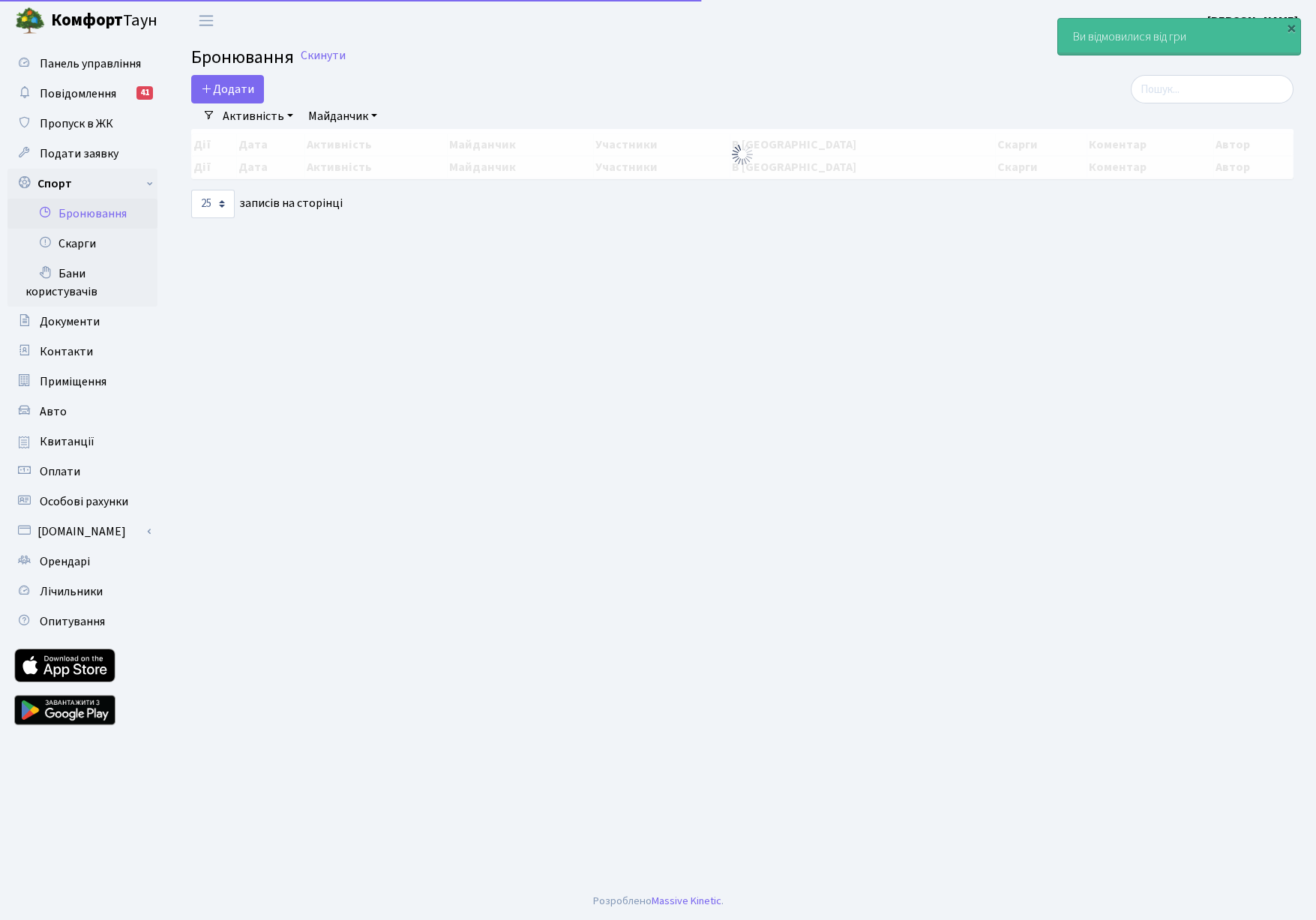
select select "25"
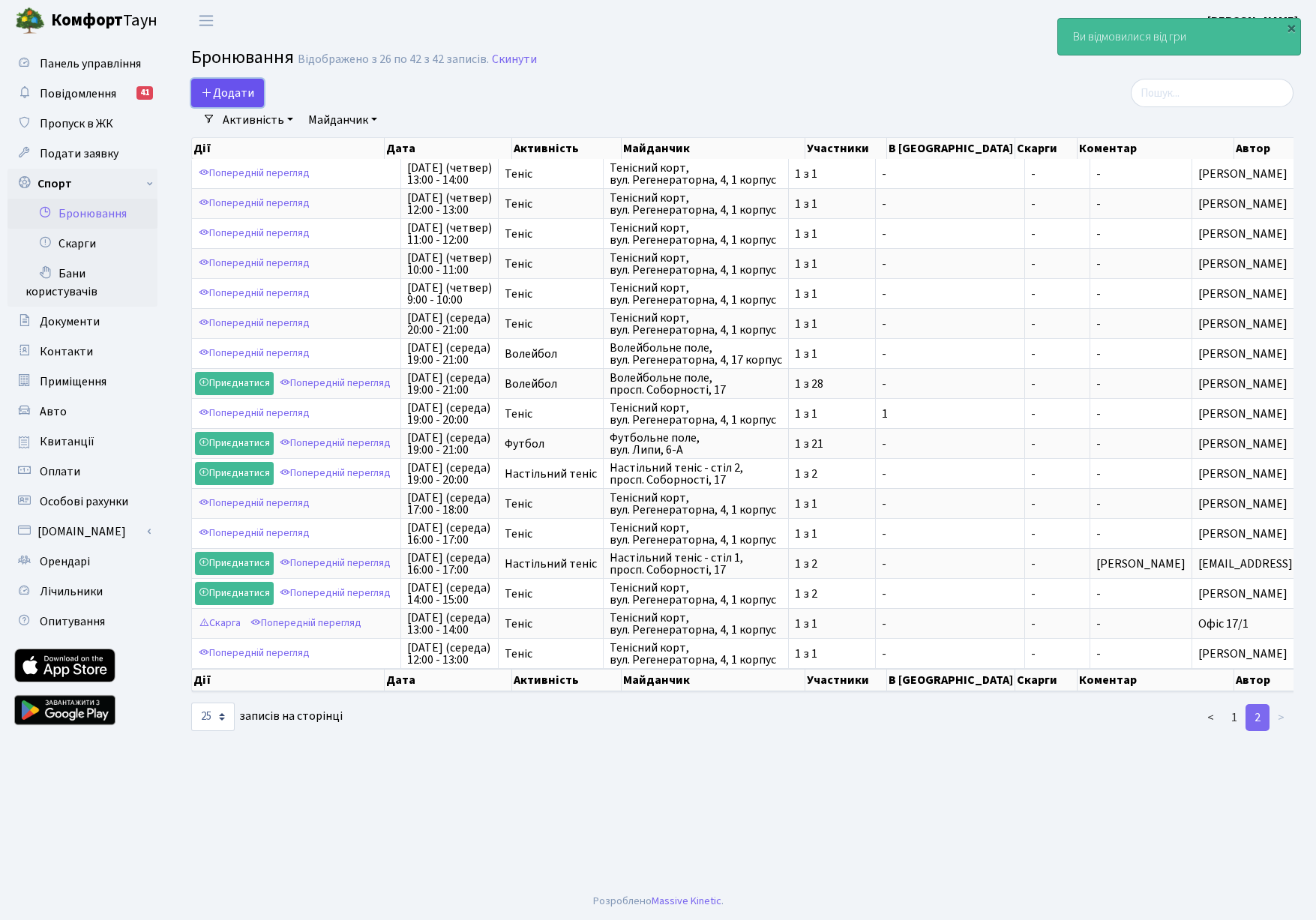
click at [220, 92] on button "Додати" at bounding box center [228, 92] width 73 height 28
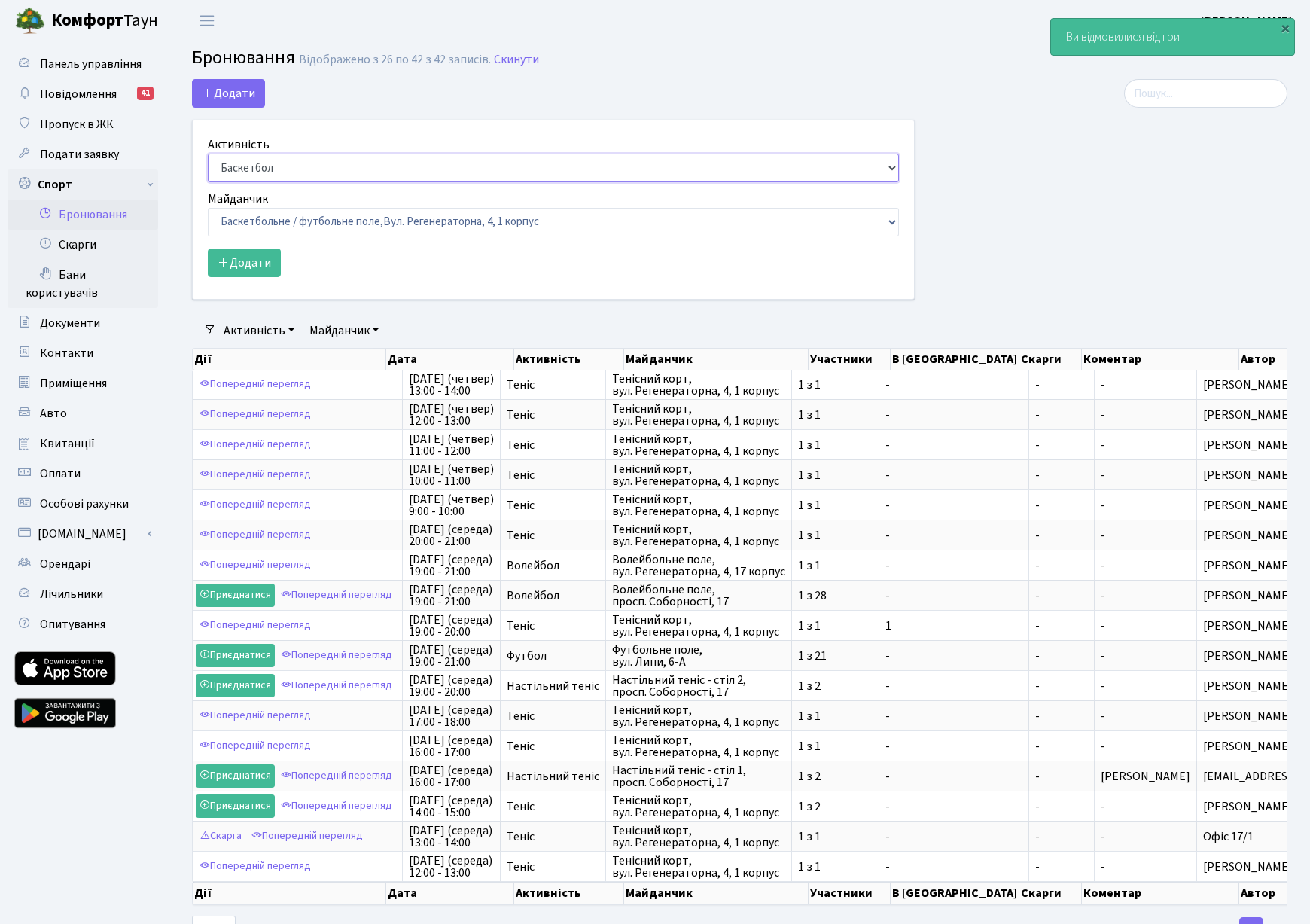
click at [257, 165] on select "Баскетбол Волейбол Йога Катання на роликах Настільний теніс [PERSON_NAME] Фітнес" at bounding box center [553, 167] width 692 height 28
select select "1"
click at [208, 153] on select "Баскетбол Волейбол Йога Катання на роликах Настільний теніс Теніс Футбол Фітнес" at bounding box center [553, 167] width 692 height 28
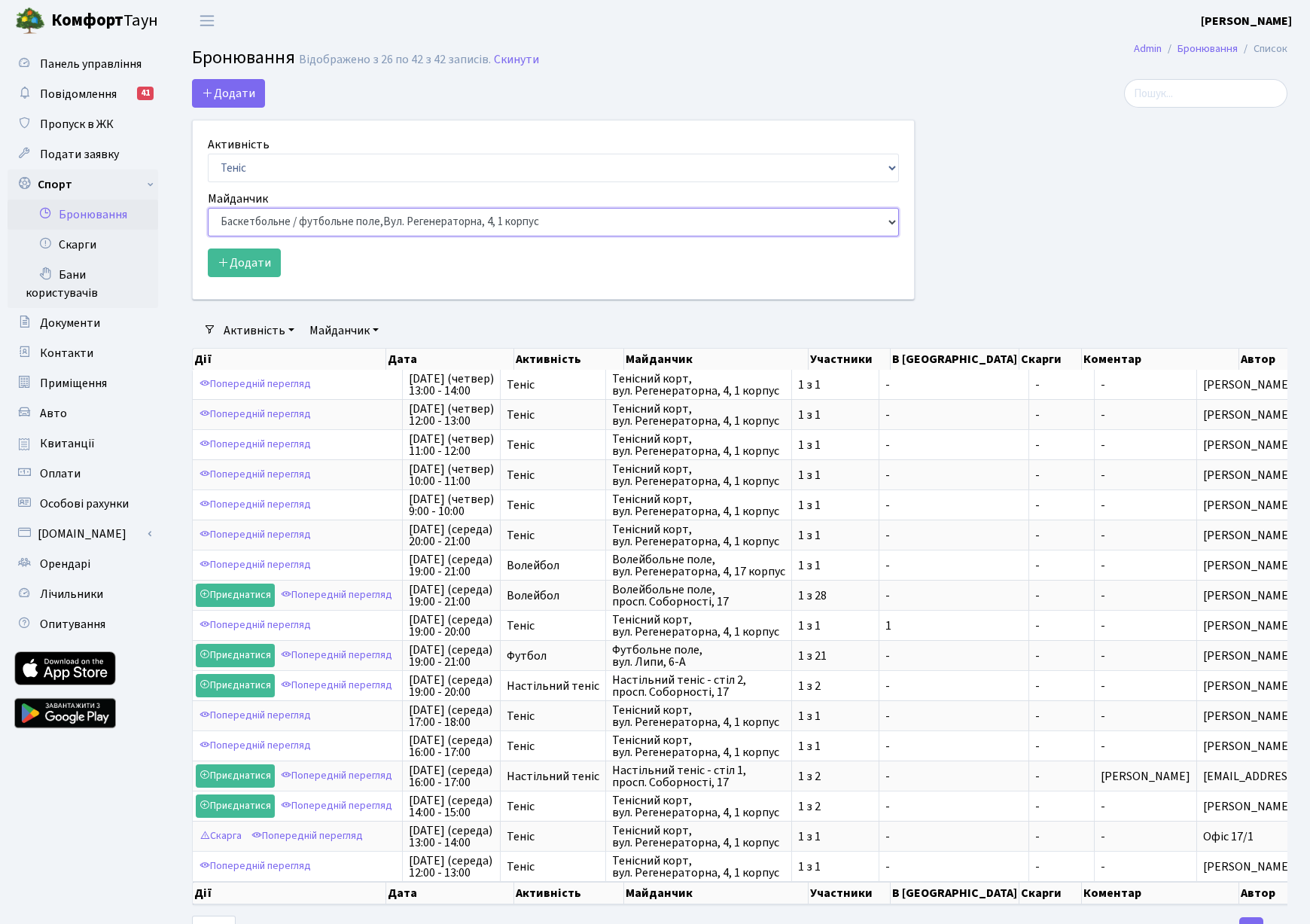
click at [265, 225] on select "Баскетбольне / футбольне поле, Вул. Регенераторна, 4, 1 корпус Баскетбольне пол…" at bounding box center [553, 221] width 692 height 28
select select "1"
click at [208, 208] on select "Баскетбольне / футбольне поле, Вул. Регенераторна, 4, 1 корпус Баскетбольне пол…" at bounding box center [553, 221] width 692 height 28
click at [247, 259] on button "Додати" at bounding box center [244, 263] width 73 height 28
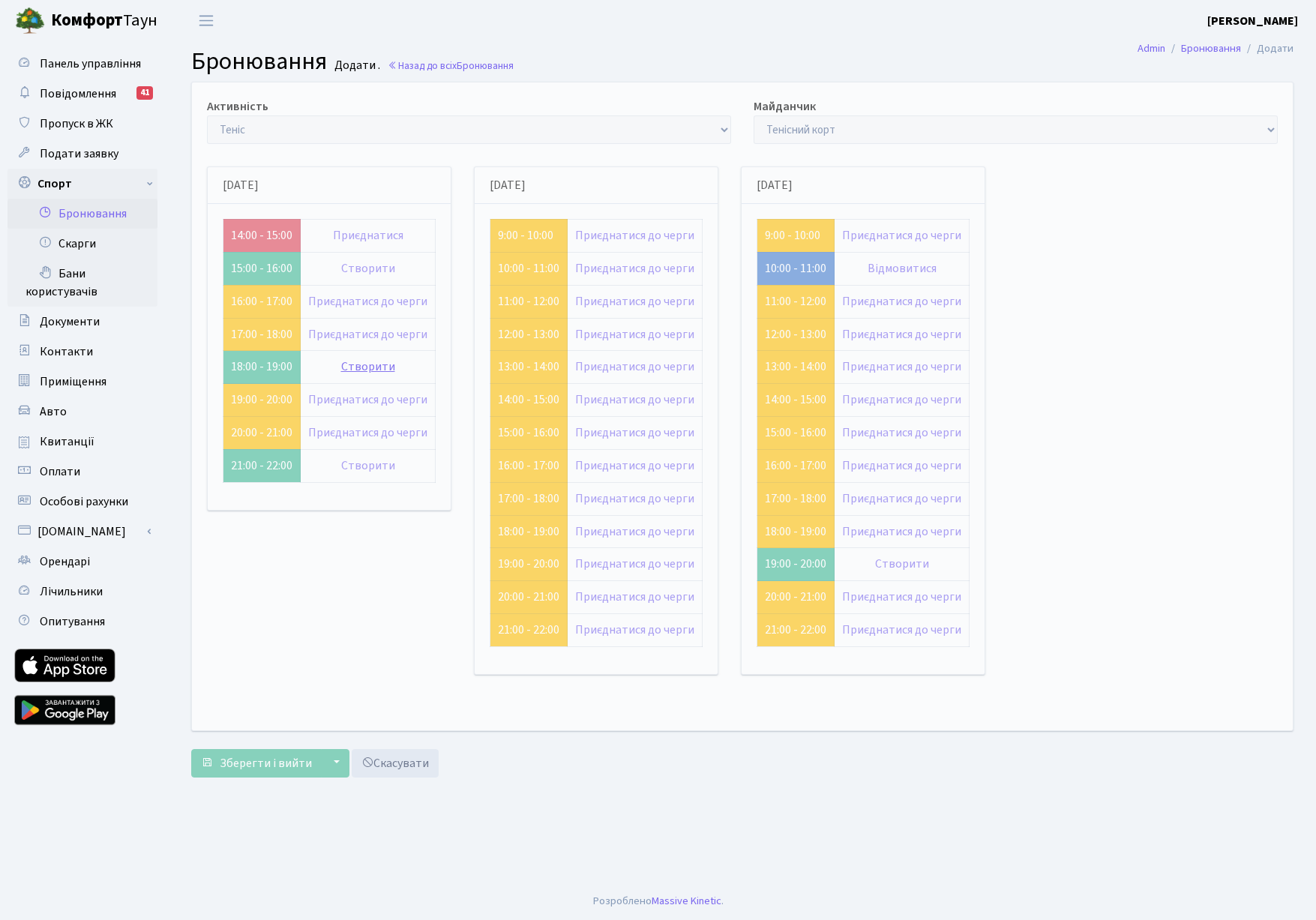
click at [348, 364] on link "Створити" at bounding box center [368, 367] width 54 height 16
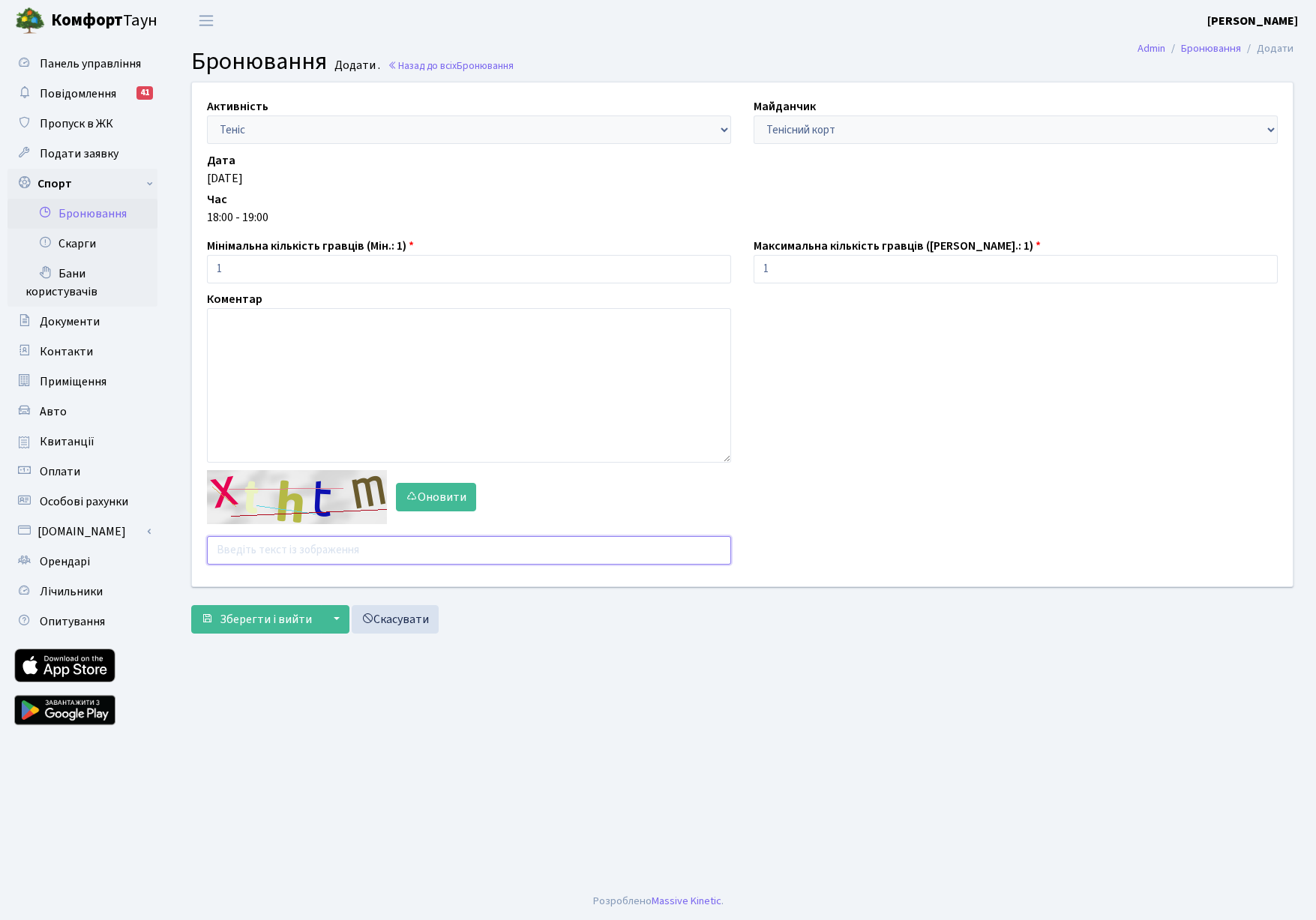
click at [256, 553] on input "text" at bounding box center [468, 550] width 524 height 28
type input "pnqmz"
click at [191, 605] on button "Зберегти і вийти" at bounding box center [256, 619] width 131 height 28
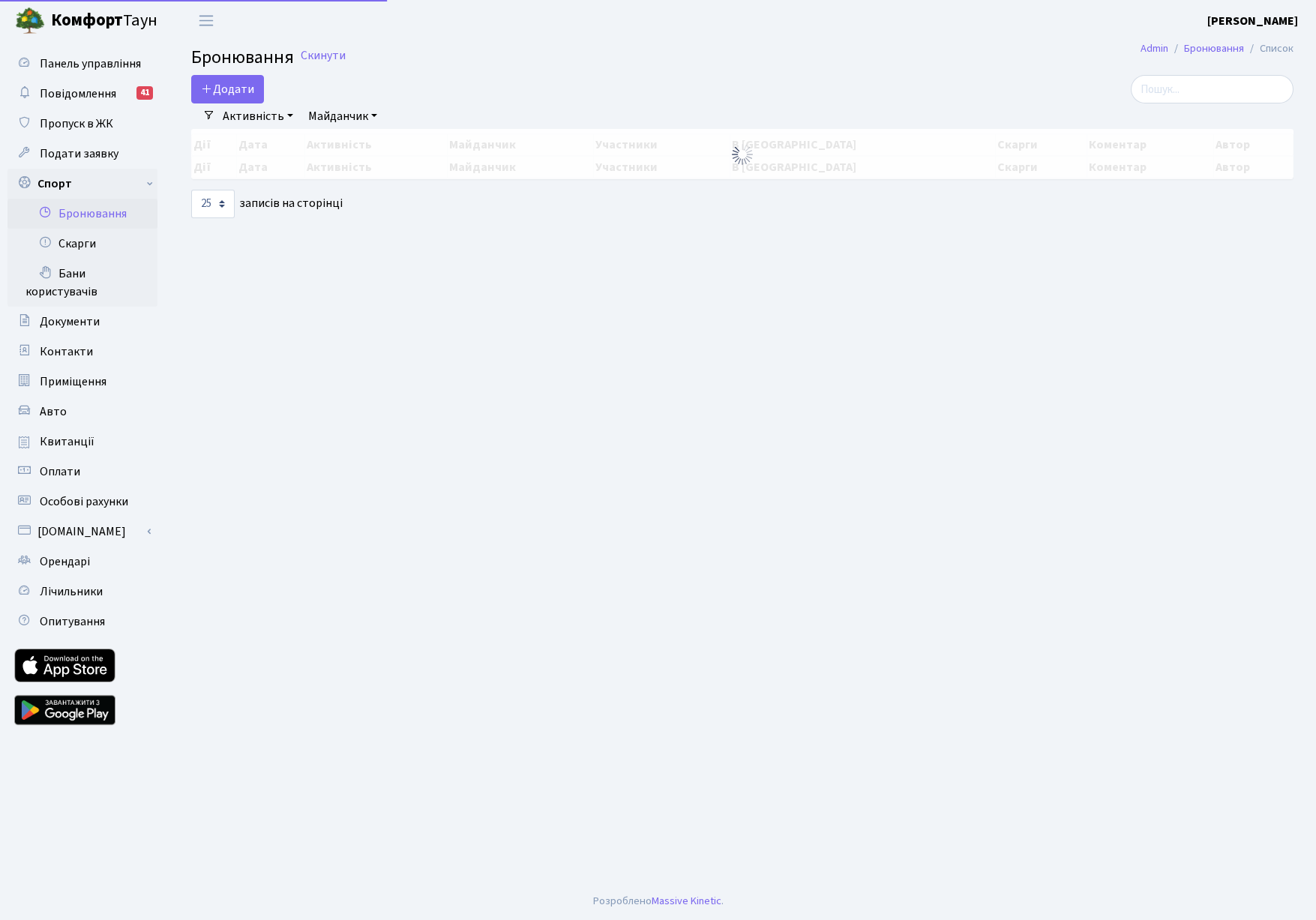
select select "25"
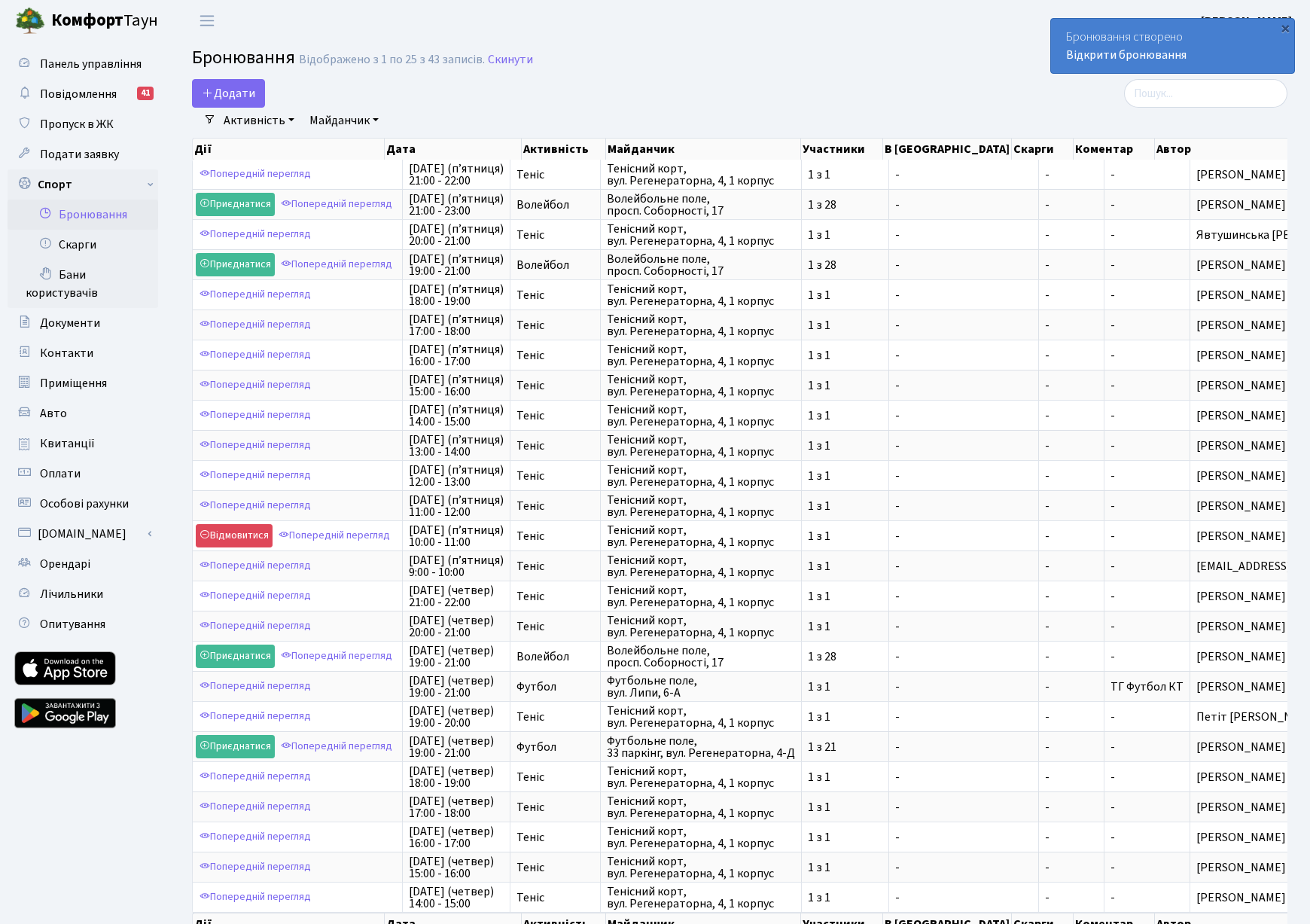
click at [616, 87] on div "Додати Активність Баскетбол Волейбол Йога Катання на роликах Настільний теніс […" at bounding box center [553, 93] width 723 height 28
click at [93, 217] on link "Бронювання" at bounding box center [83, 214] width 151 height 30
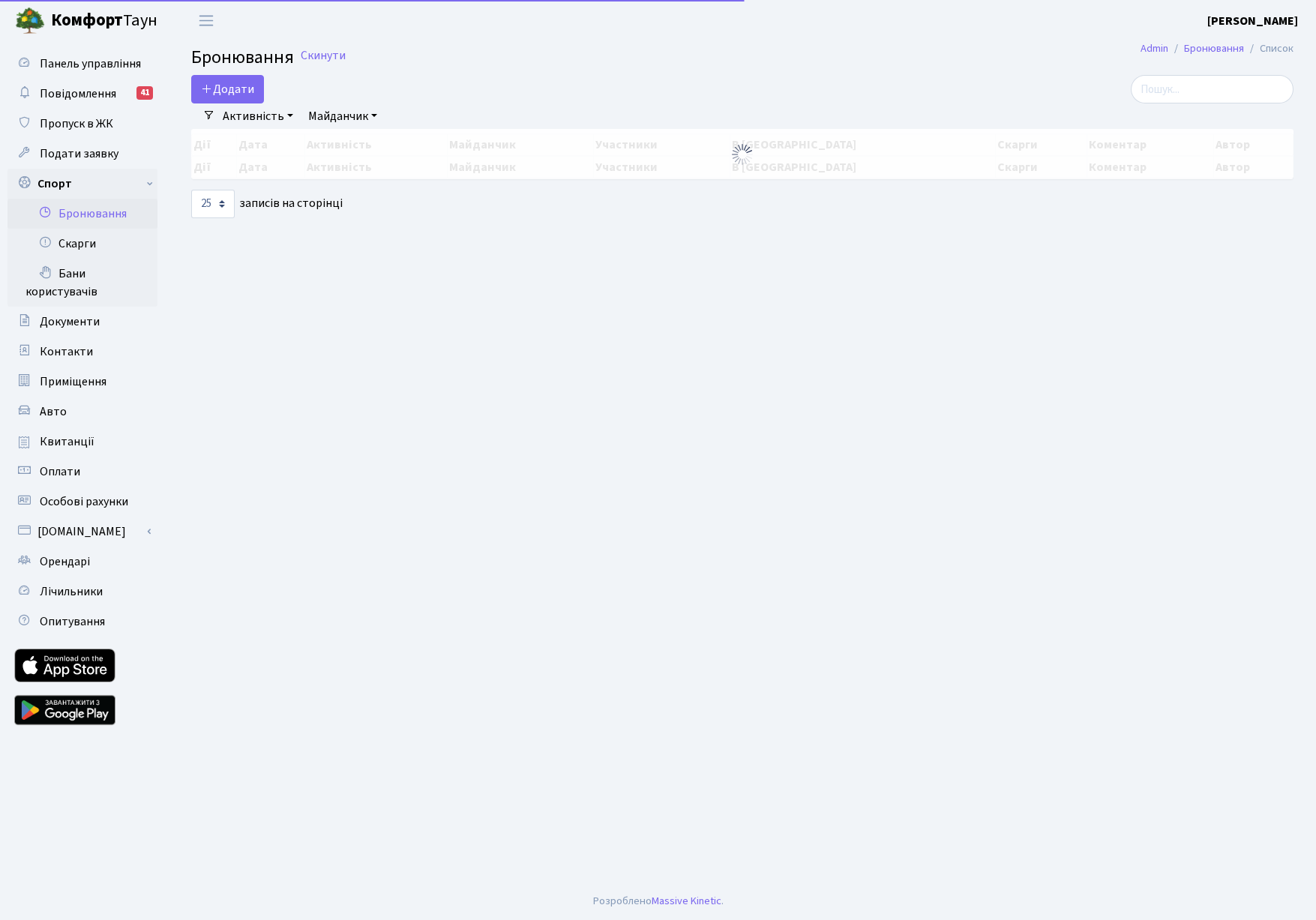
select select "25"
